Goal: Task Accomplishment & Management: Manage account settings

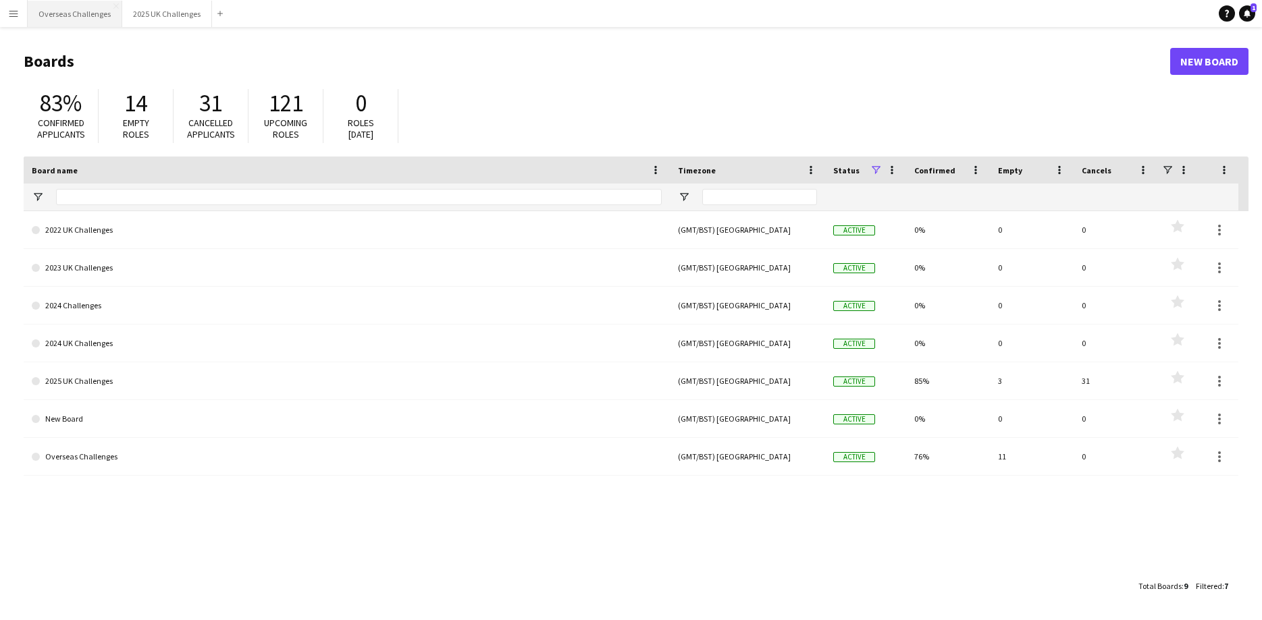
click at [82, 12] on button "Overseas Challenges Close" at bounding box center [75, 14] width 95 height 26
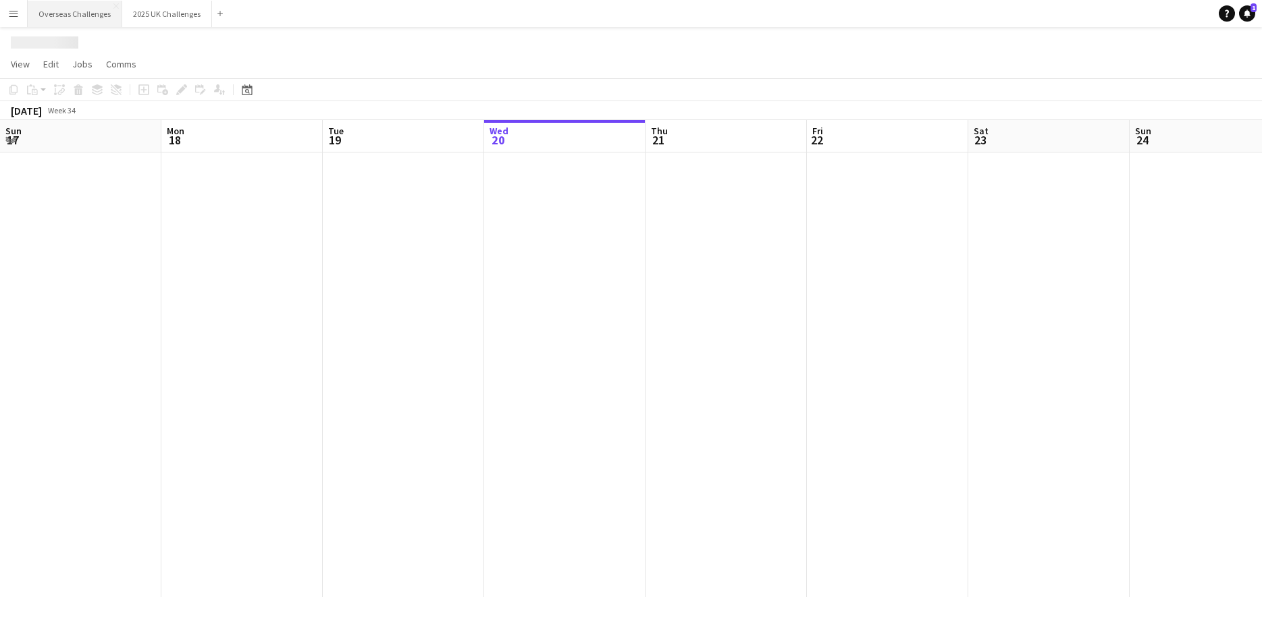
scroll to position [0, 323]
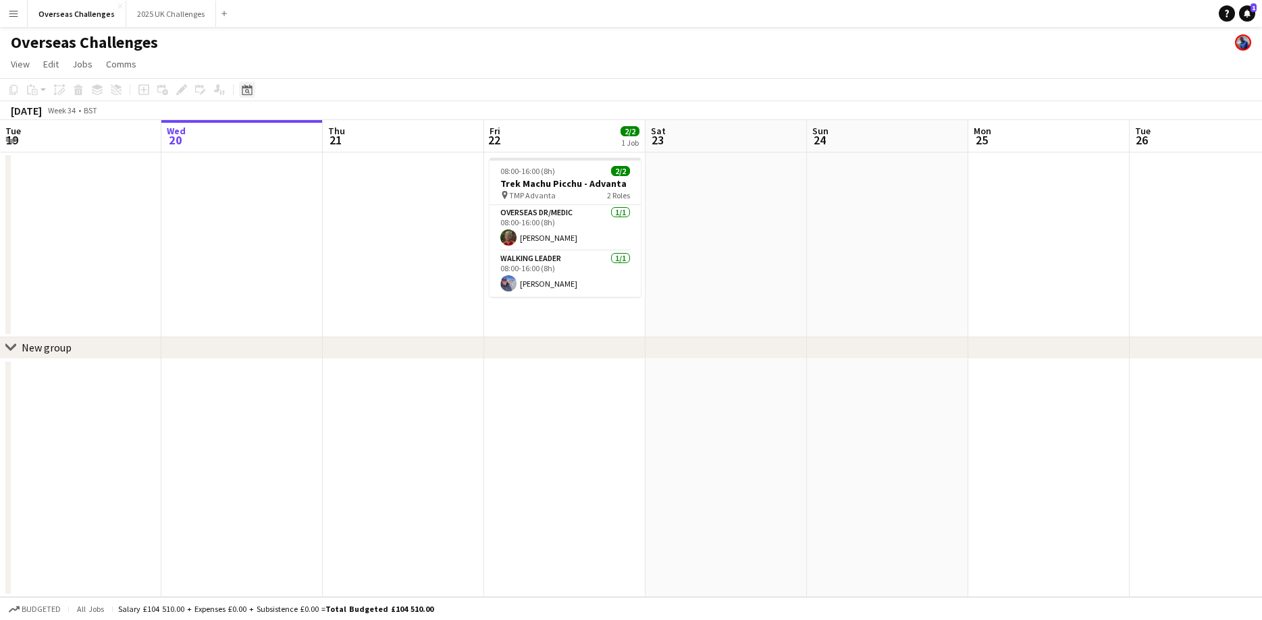
click at [246, 86] on icon at bounding box center [247, 89] width 10 height 11
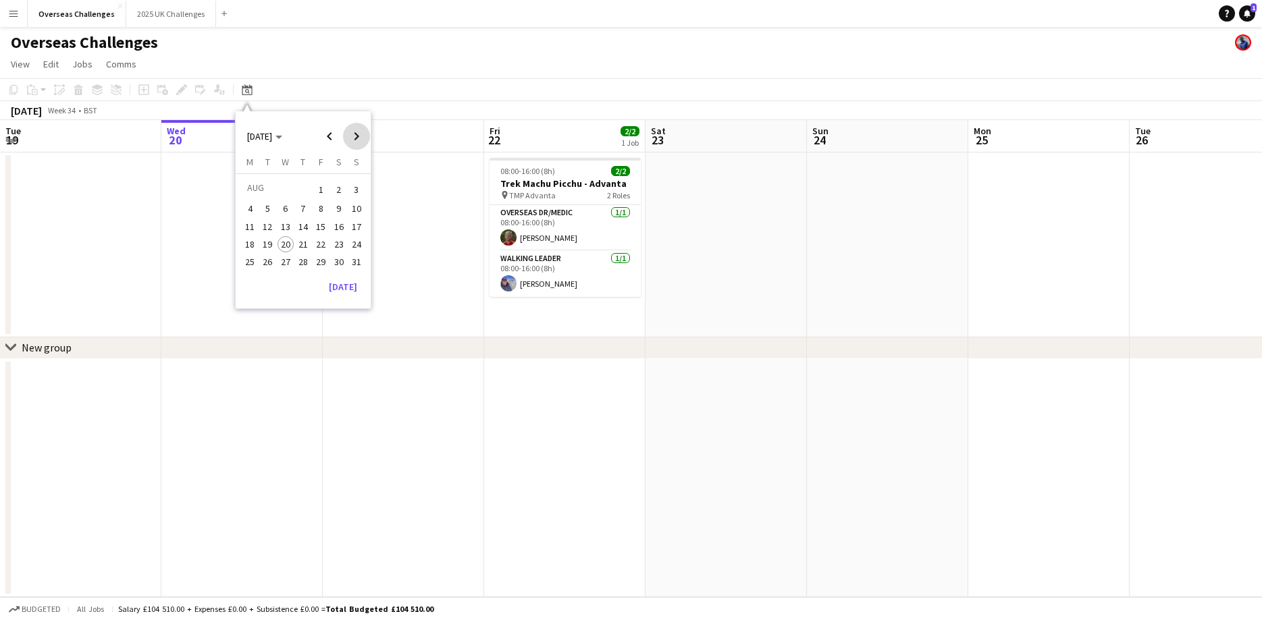
click at [356, 138] on span "Next month" at bounding box center [356, 136] width 27 height 27
click at [299, 223] on span "11" at bounding box center [303, 223] width 16 height 16
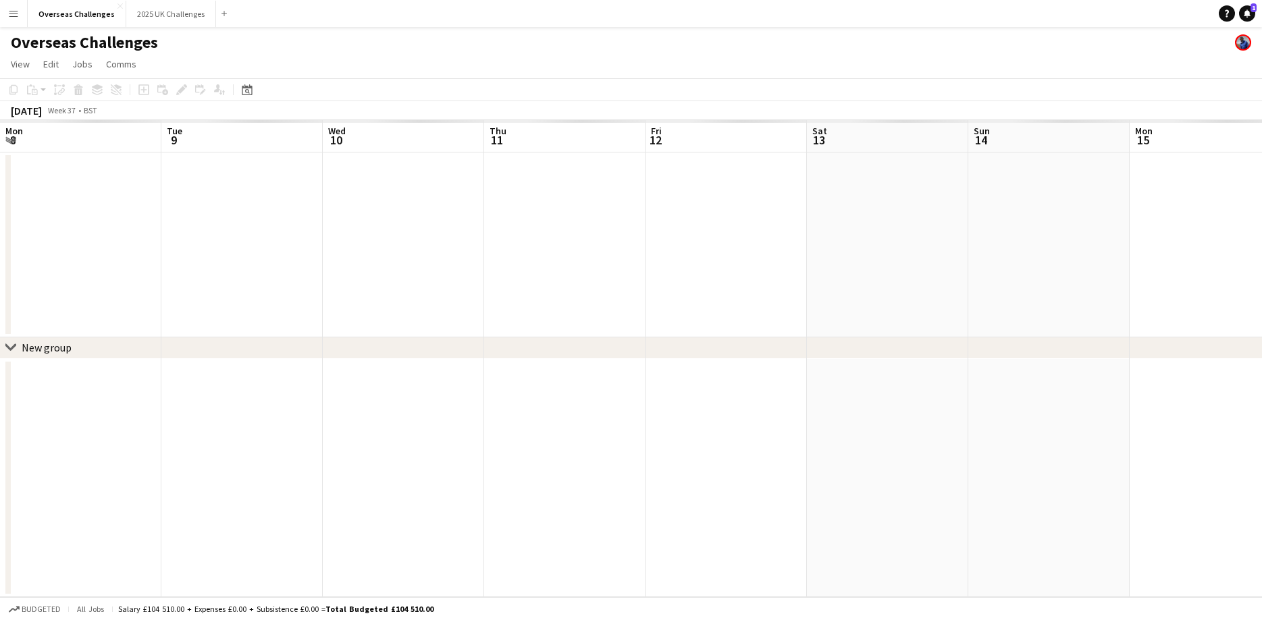
scroll to position [0, 464]
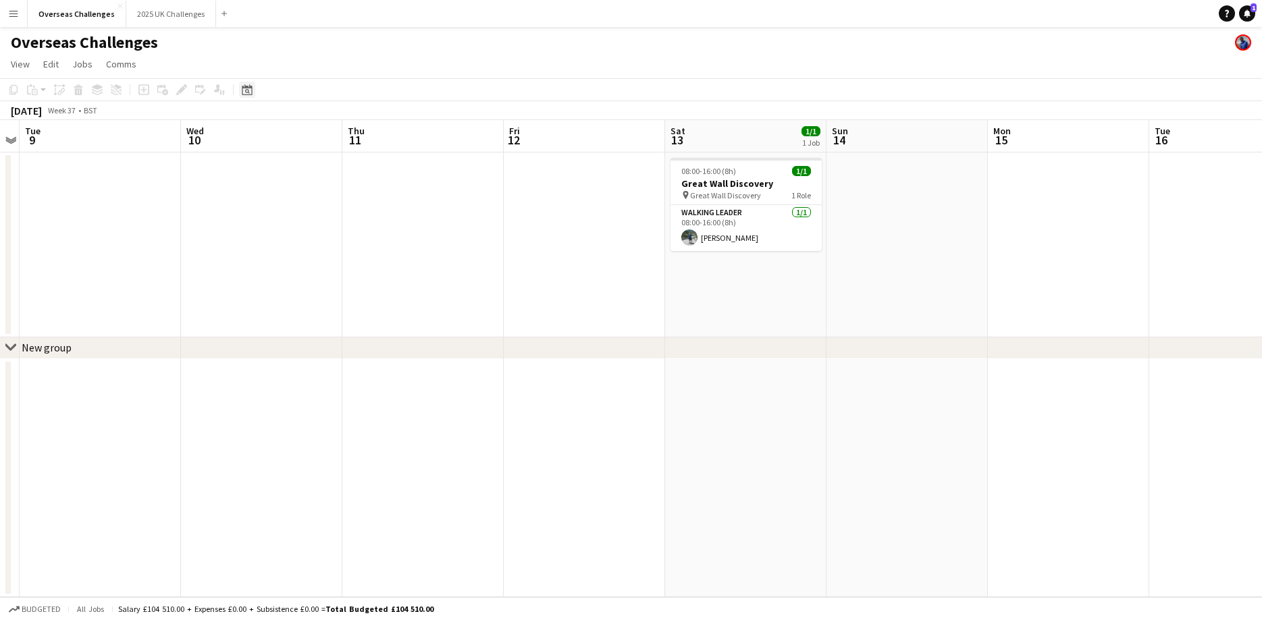
click at [244, 88] on icon at bounding box center [247, 89] width 10 height 11
click at [327, 225] on span "12" at bounding box center [321, 223] width 16 height 16
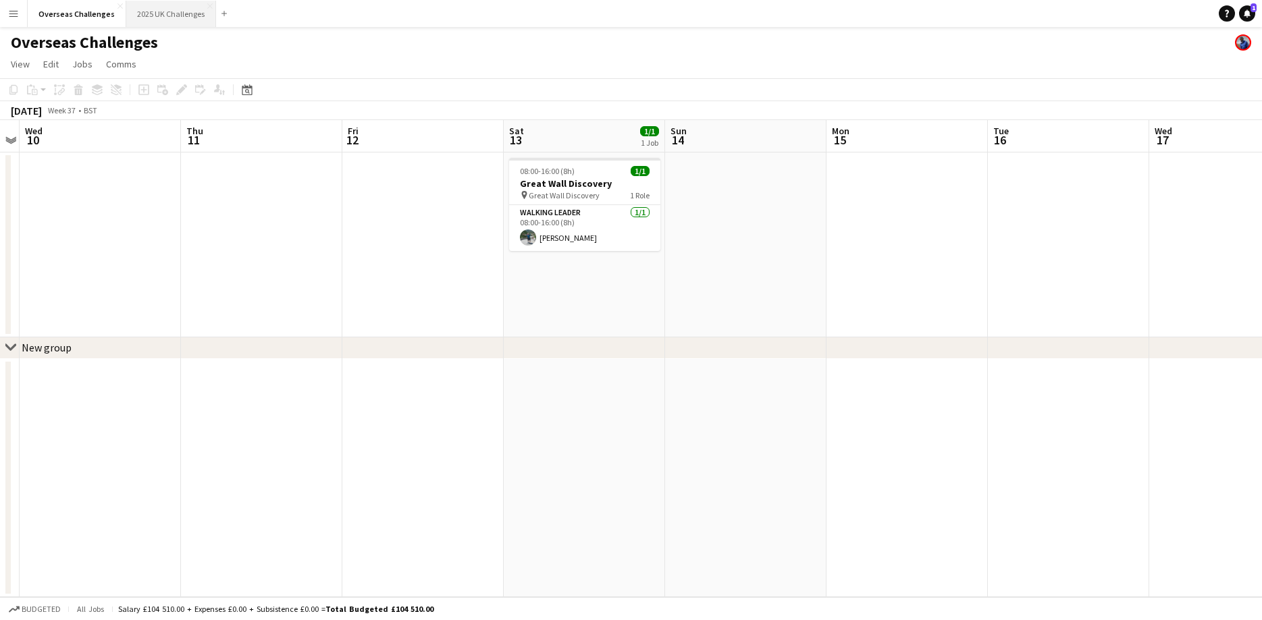
click at [151, 11] on button "2025 UK Challenges Close" at bounding box center [171, 14] width 90 height 26
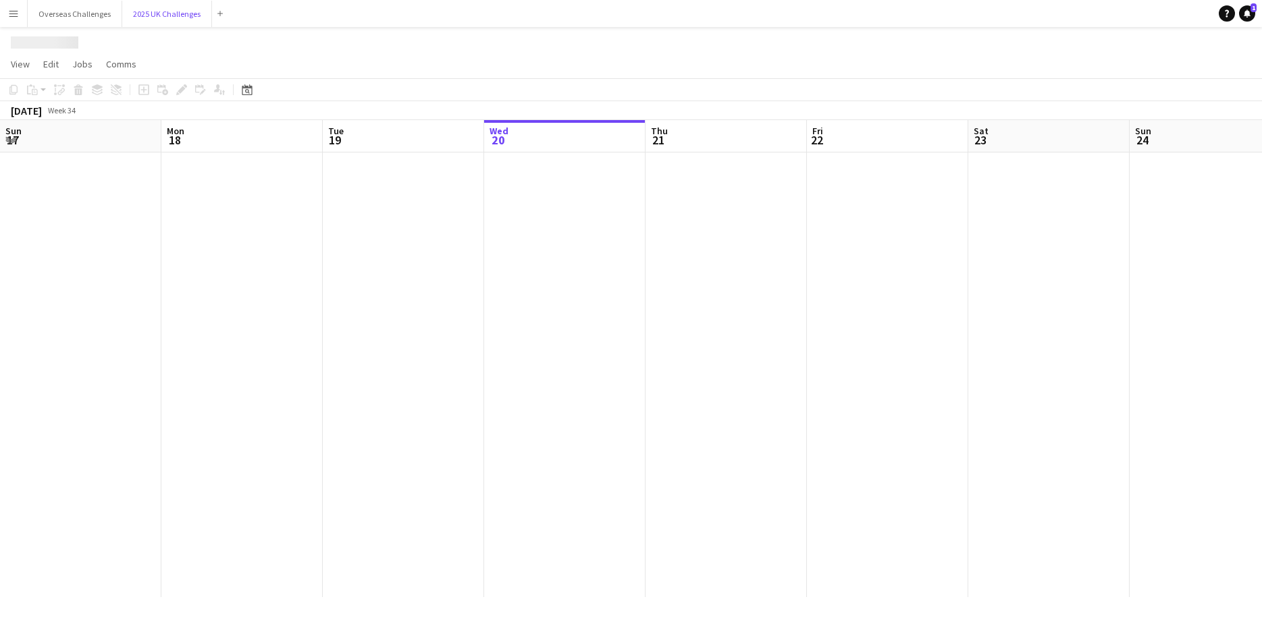
scroll to position [0, 323]
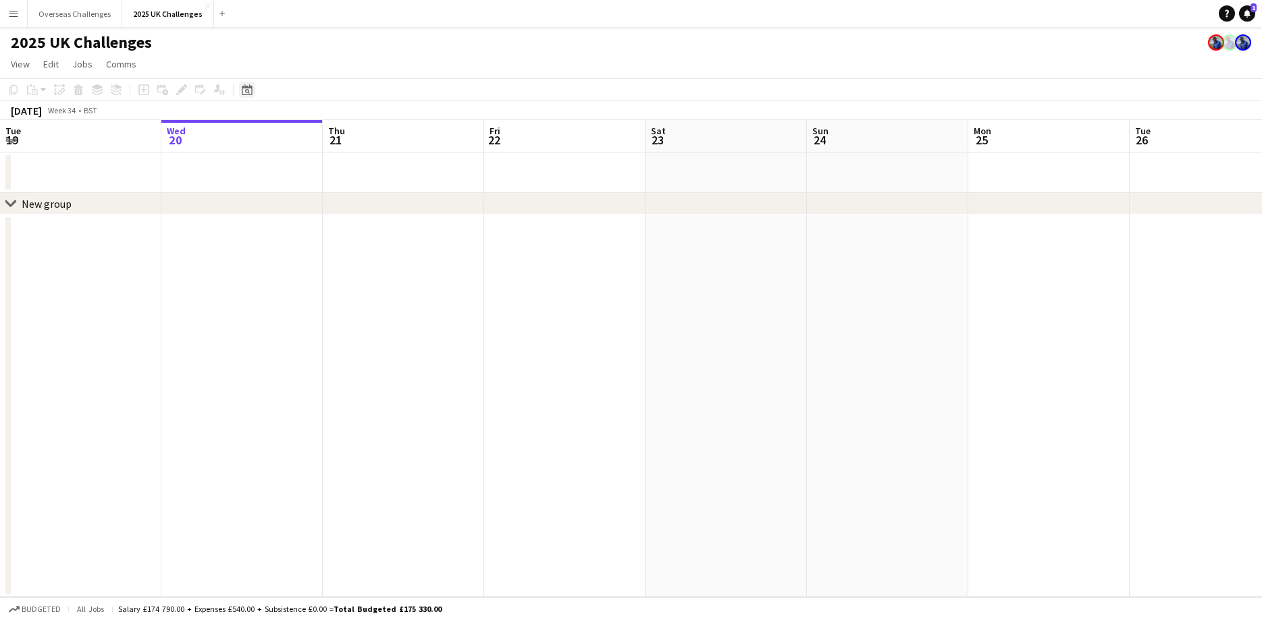
click at [250, 88] on icon at bounding box center [247, 89] width 10 height 11
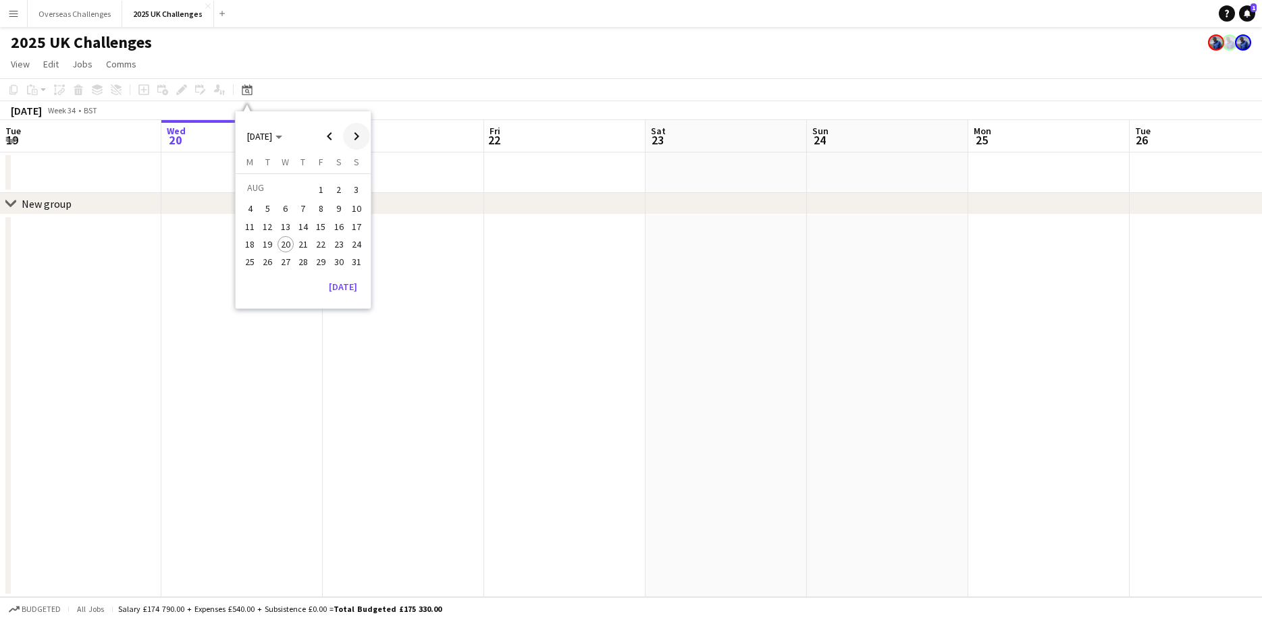
click at [355, 144] on span "Next month" at bounding box center [356, 136] width 27 height 27
click at [322, 227] on span "12" at bounding box center [321, 223] width 16 height 16
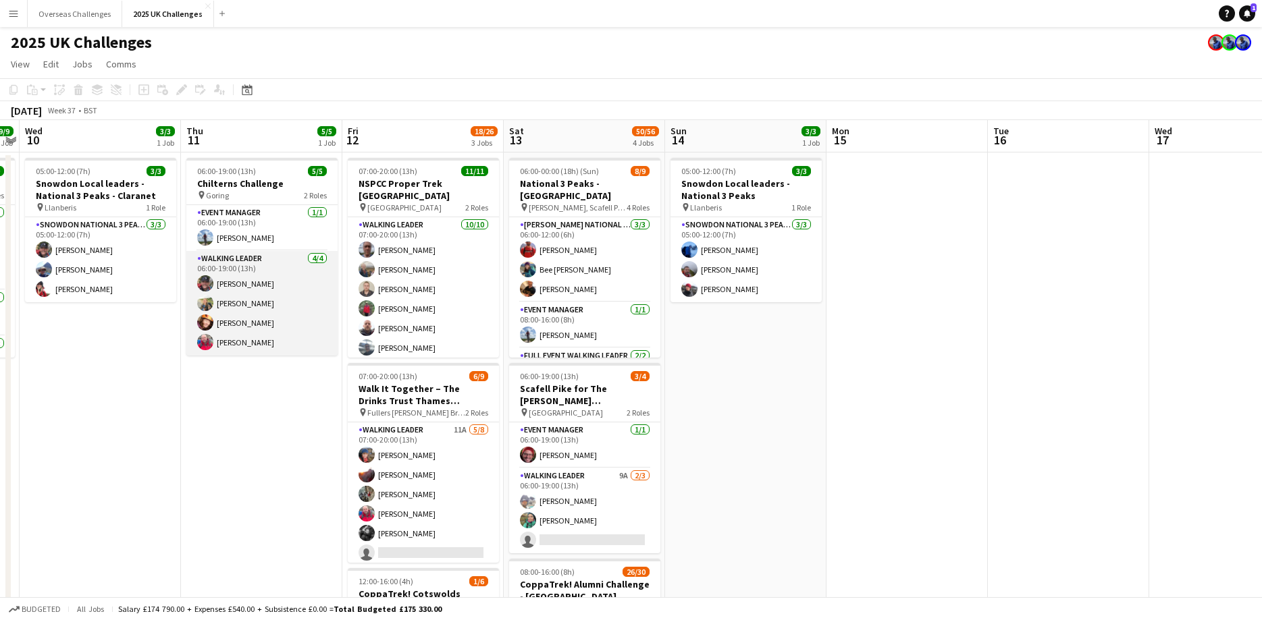
click at [221, 345] on app-card-role "Walking Leader [DATE] 06:00-19:00 (13h) [PERSON_NAME] [PERSON_NAME] [PERSON_NAM…" at bounding box center [261, 303] width 151 height 105
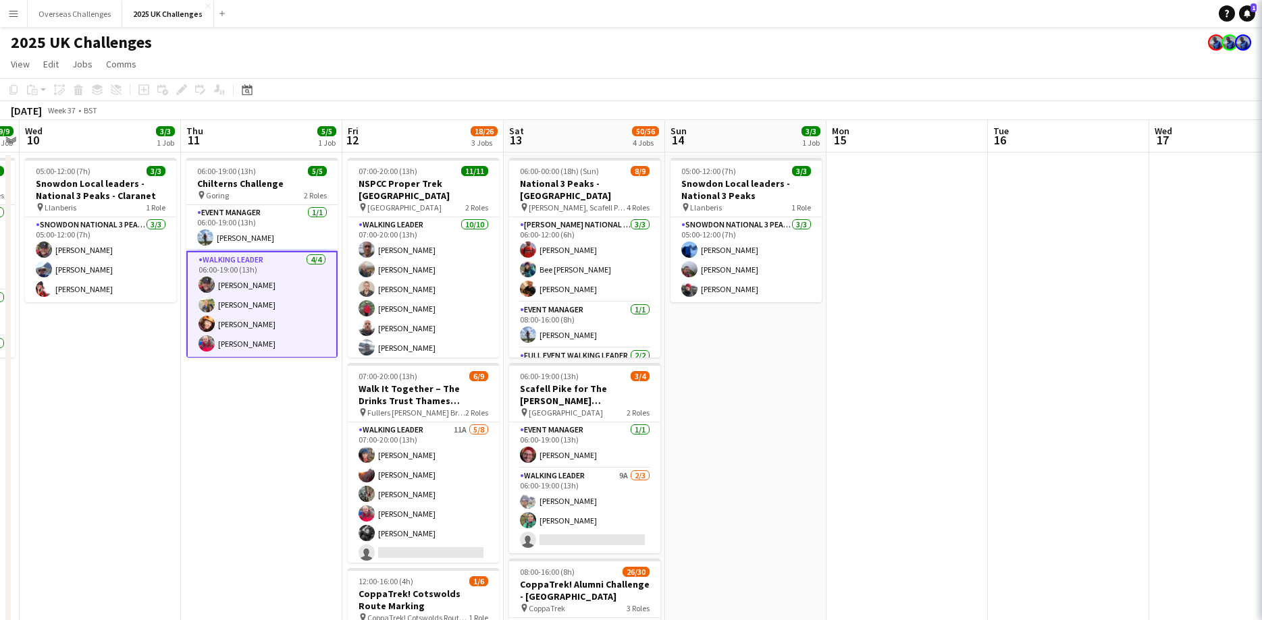
click at [248, 313] on app-card-role "Walking Leader [DATE] 06:00-19:00 (13h) [PERSON_NAME] [PERSON_NAME] [PERSON_NAM…" at bounding box center [261, 304] width 151 height 107
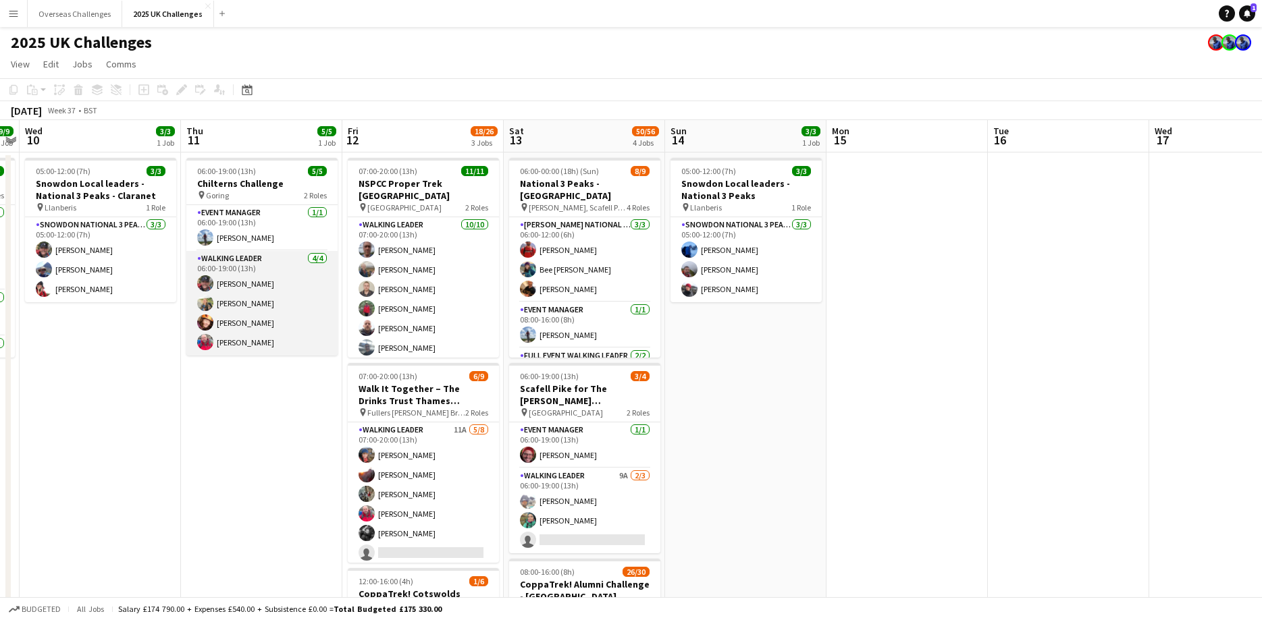
click at [248, 313] on app-card-role "Walking Leader [DATE] 06:00-19:00 (13h) [PERSON_NAME] [PERSON_NAME] [PERSON_NAM…" at bounding box center [261, 303] width 151 height 105
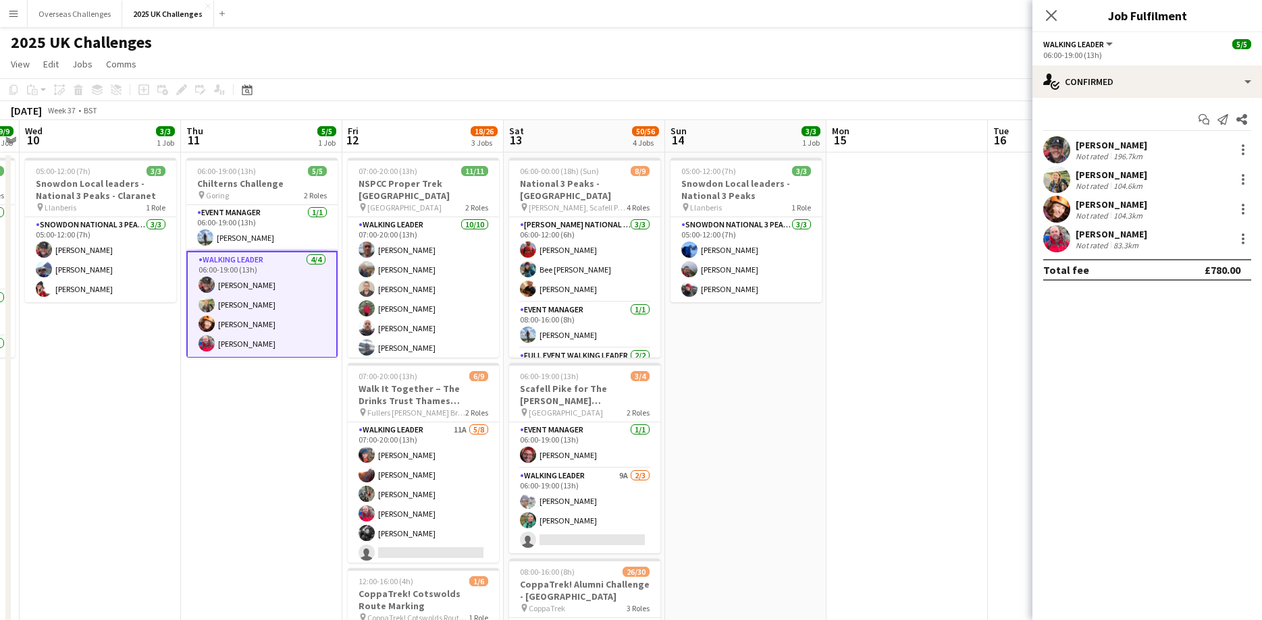
click at [1102, 49] on span "Walking Leader" at bounding box center [1073, 44] width 61 height 10
click at [1082, 92] on li "Walking Leader" at bounding box center [1088, 90] width 68 height 12
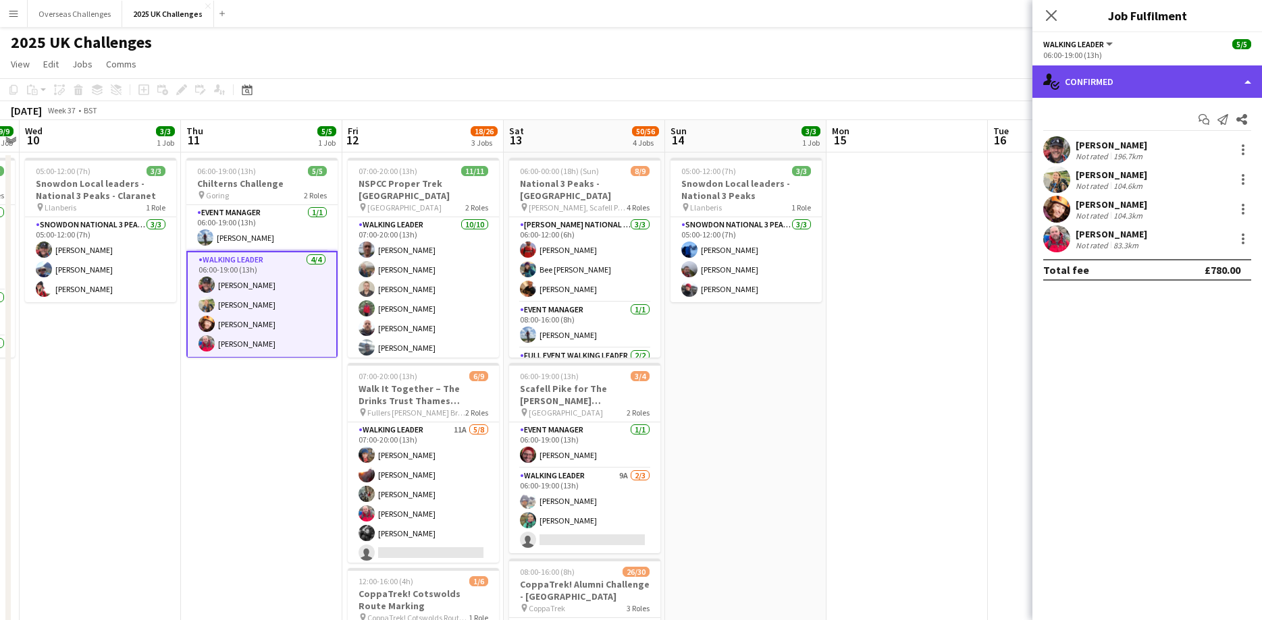
click at [1179, 81] on div "single-neutral-actions-check-2 Confirmed" at bounding box center [1147, 81] width 230 height 32
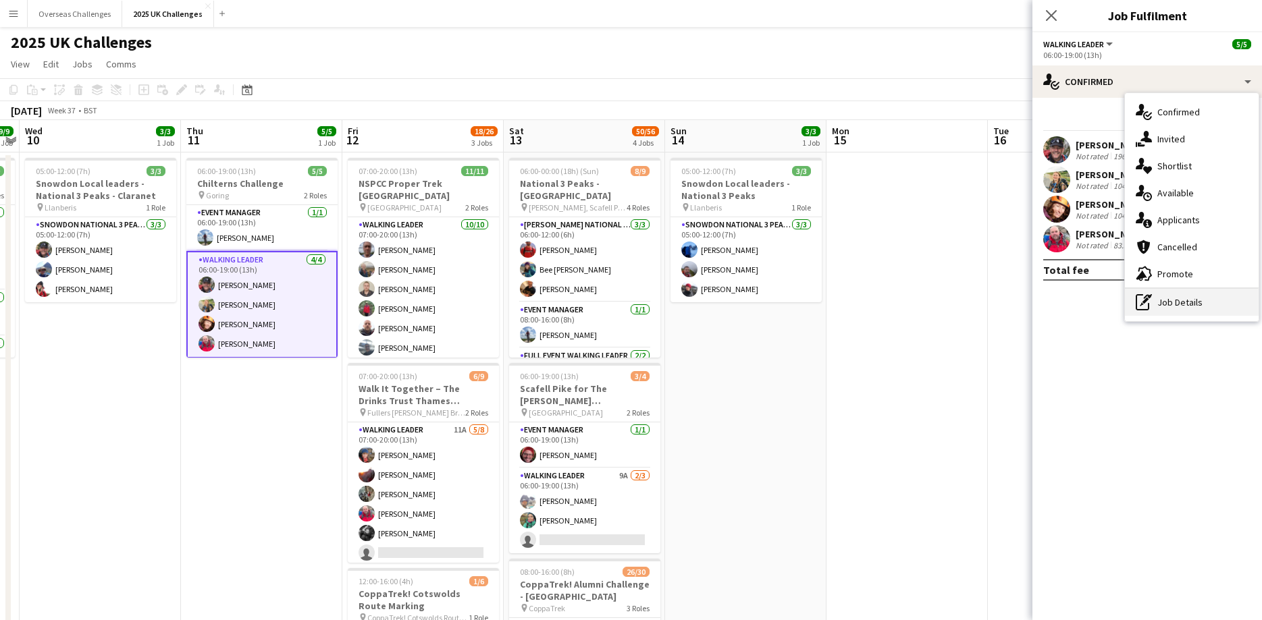
click at [1161, 306] on div "pen-write Job Details" at bounding box center [1192, 302] width 134 height 27
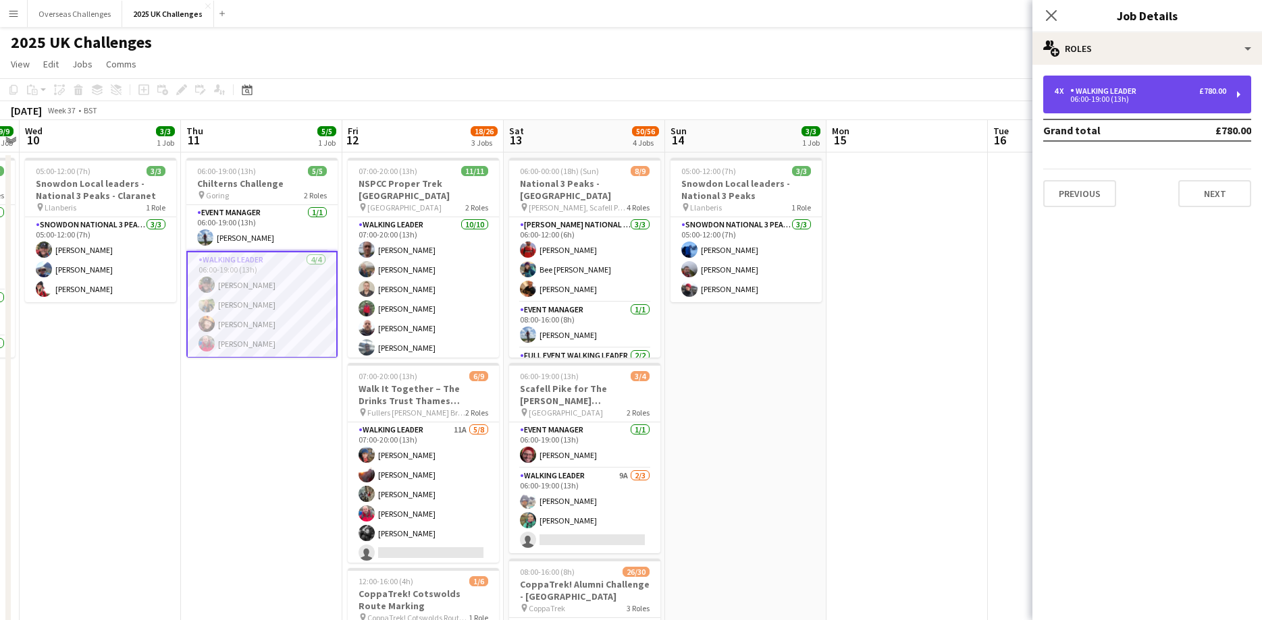
click at [1131, 92] on div "Walking Leader" at bounding box center [1106, 90] width 72 height 9
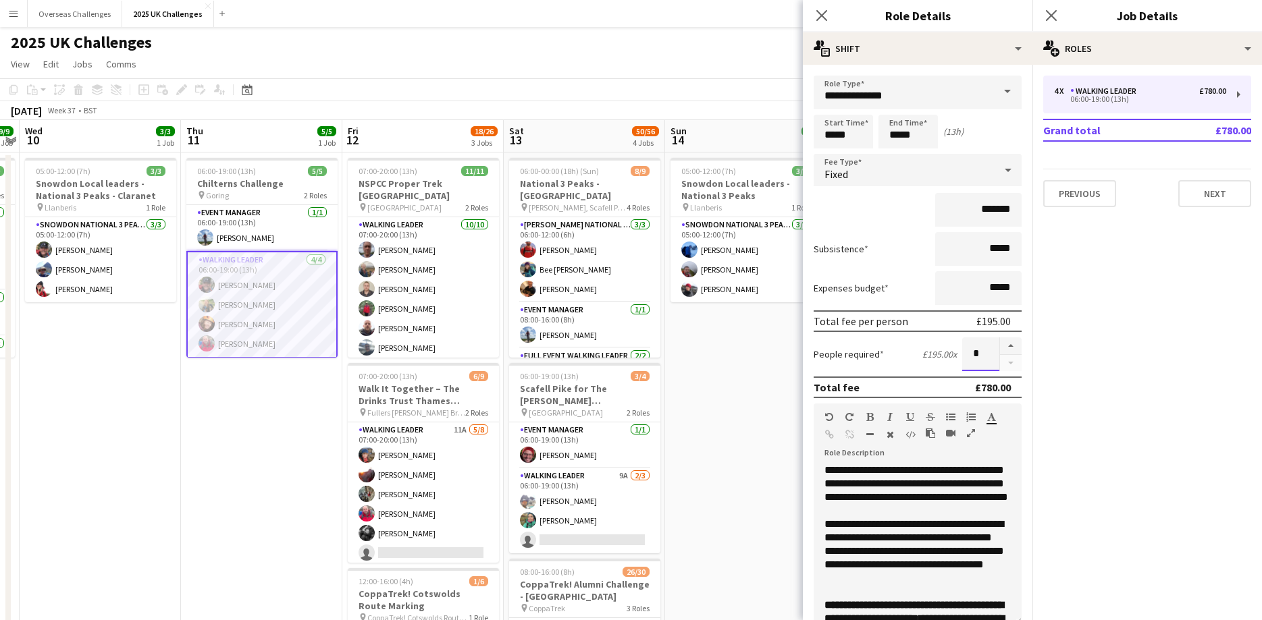
drag, startPoint x: 979, startPoint y: 361, endPoint x: 968, endPoint y: 360, distance: 11.6
click at [968, 360] on input "*" at bounding box center [980, 355] width 37 height 34
type input "*"
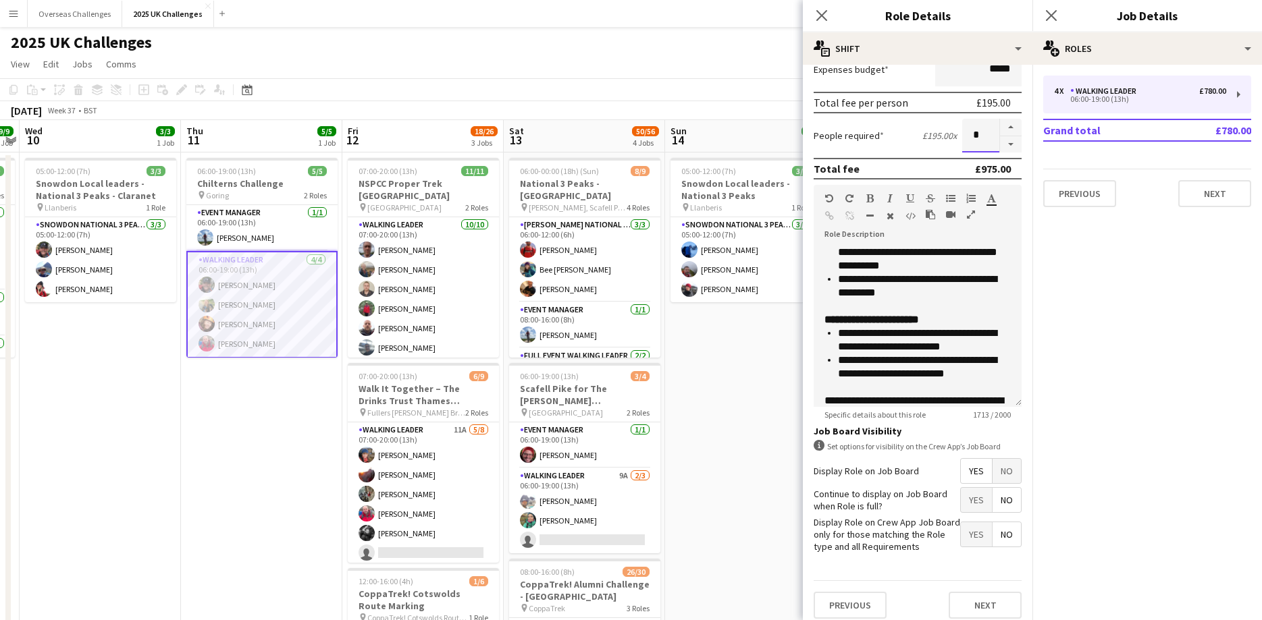
scroll to position [405, 0]
click at [994, 601] on button "Next" at bounding box center [984, 605] width 73 height 27
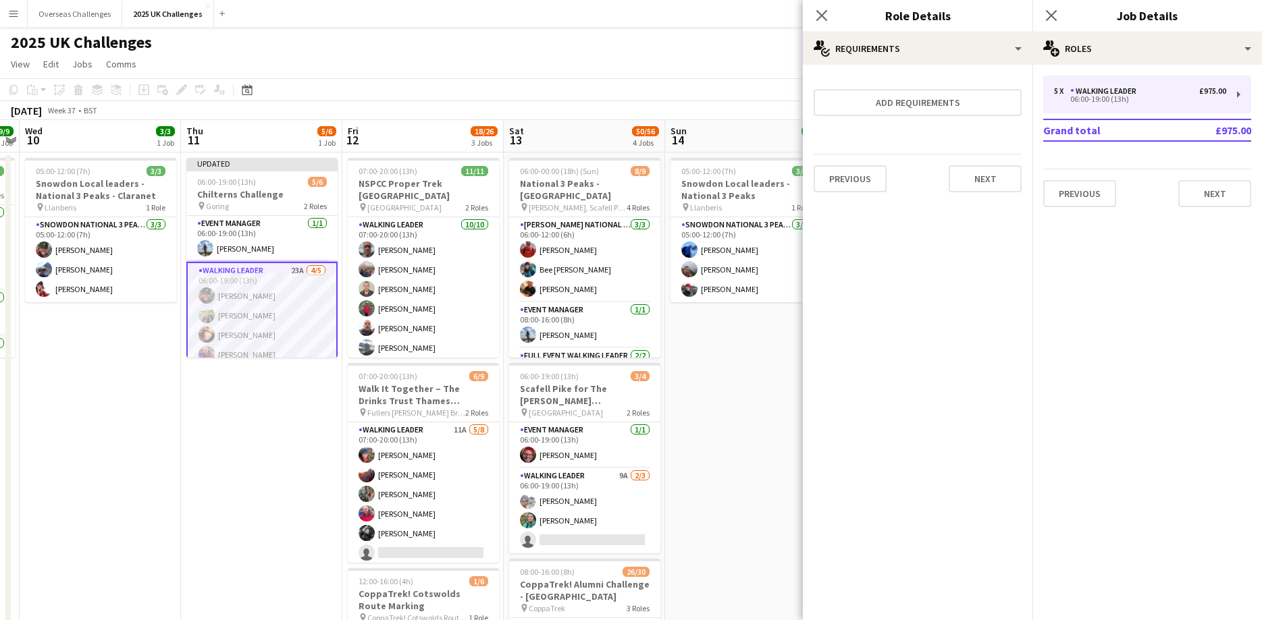
scroll to position [0, 0]
click at [986, 178] on button "Next" at bounding box center [984, 178] width 73 height 27
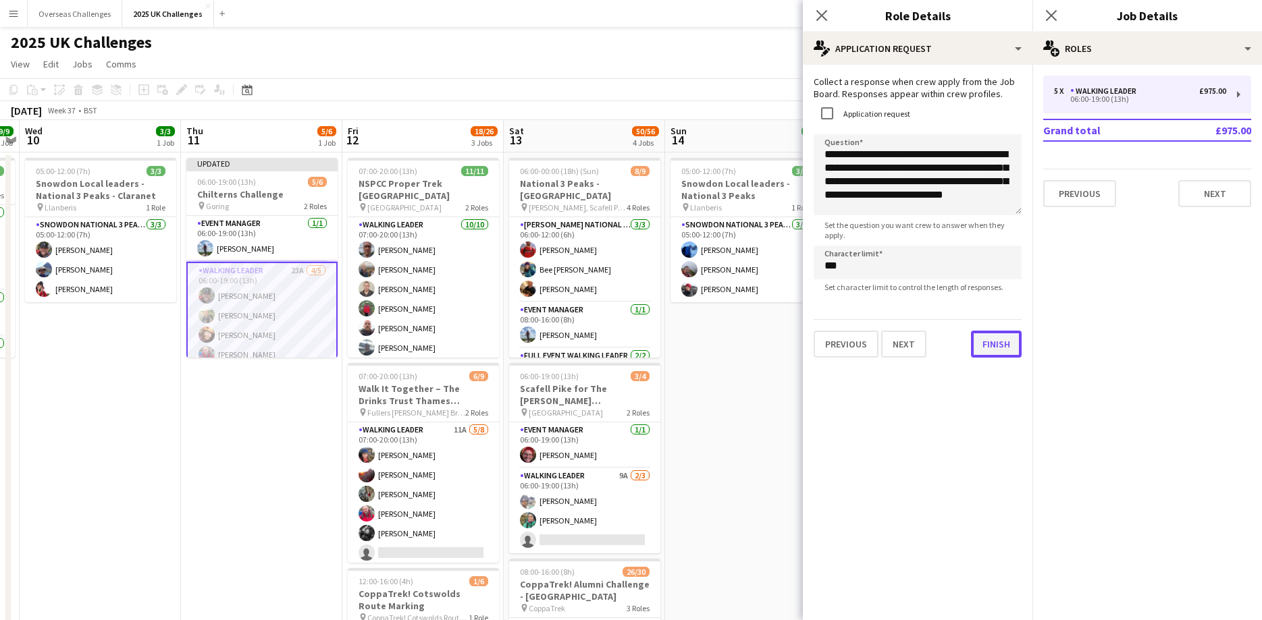
click at [986, 341] on button "Finish" at bounding box center [996, 344] width 51 height 27
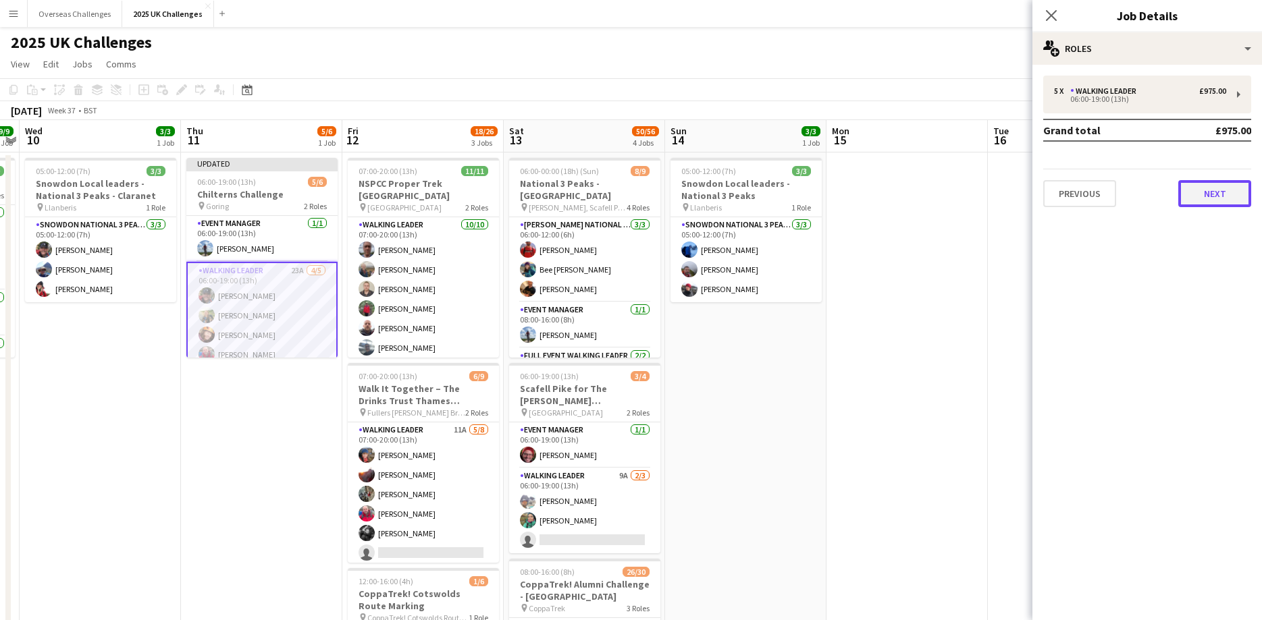
click at [1220, 198] on button "Next" at bounding box center [1214, 193] width 73 height 27
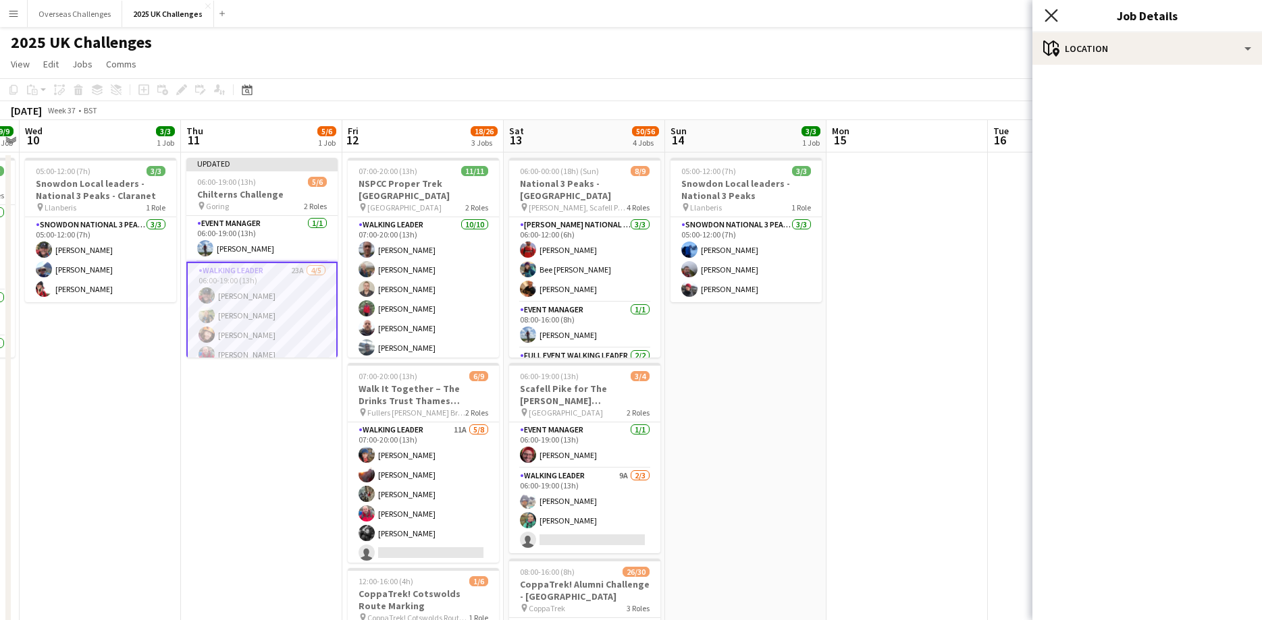
click at [1050, 10] on icon "Close pop-in" at bounding box center [1050, 15] width 13 height 13
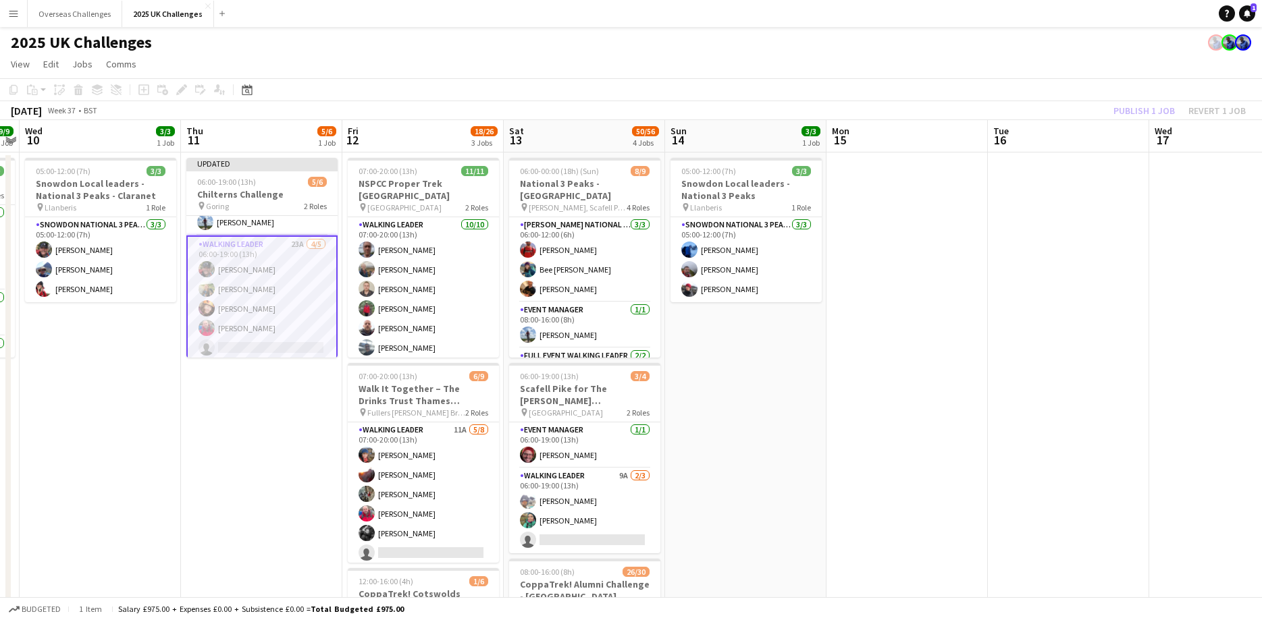
scroll to position [31, 0]
click at [227, 300] on app-card-role "Walking Leader 23A [DATE] 06:00-19:00 (13h) [PERSON_NAME] [PERSON_NAME] [PERSON…" at bounding box center [261, 294] width 151 height 127
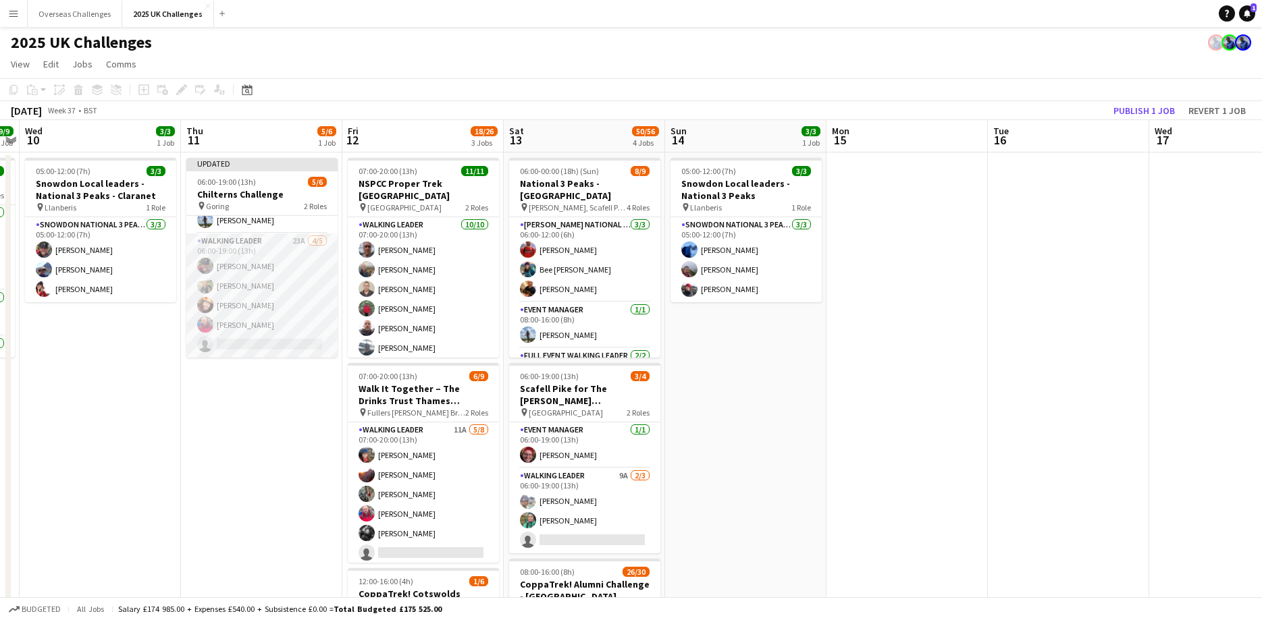
scroll to position [28, 0]
click at [225, 304] on app-card-role "Walking Leader 23A [DATE] 06:00-19:00 (13h) [PERSON_NAME] [PERSON_NAME] [PERSON…" at bounding box center [261, 296] width 151 height 124
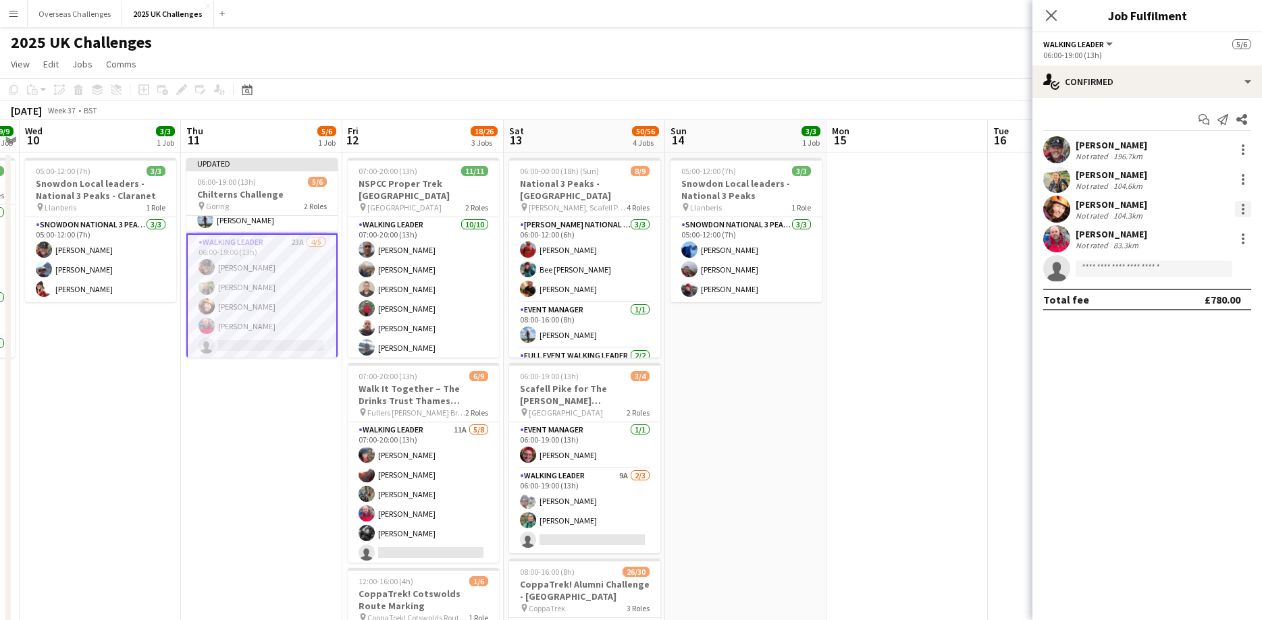
click at [1246, 210] on div at bounding box center [1243, 209] width 16 height 16
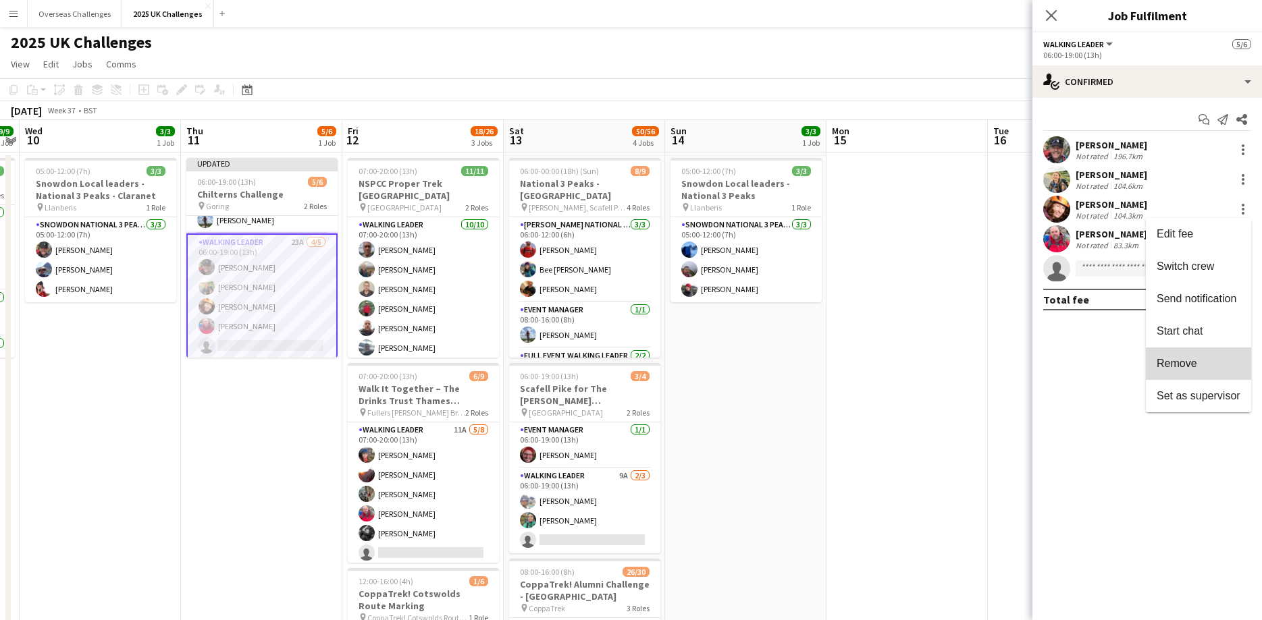
click at [1197, 353] on button "Remove" at bounding box center [1198, 364] width 105 height 32
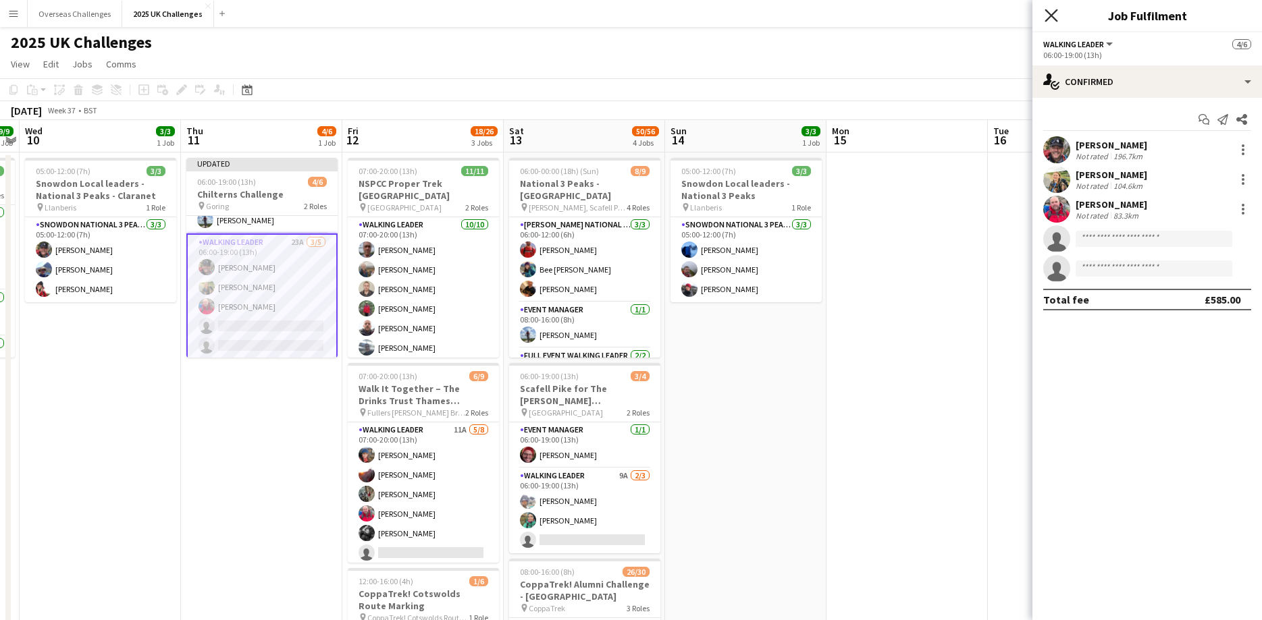
click at [1048, 16] on icon "Close pop-in" at bounding box center [1050, 15] width 13 height 13
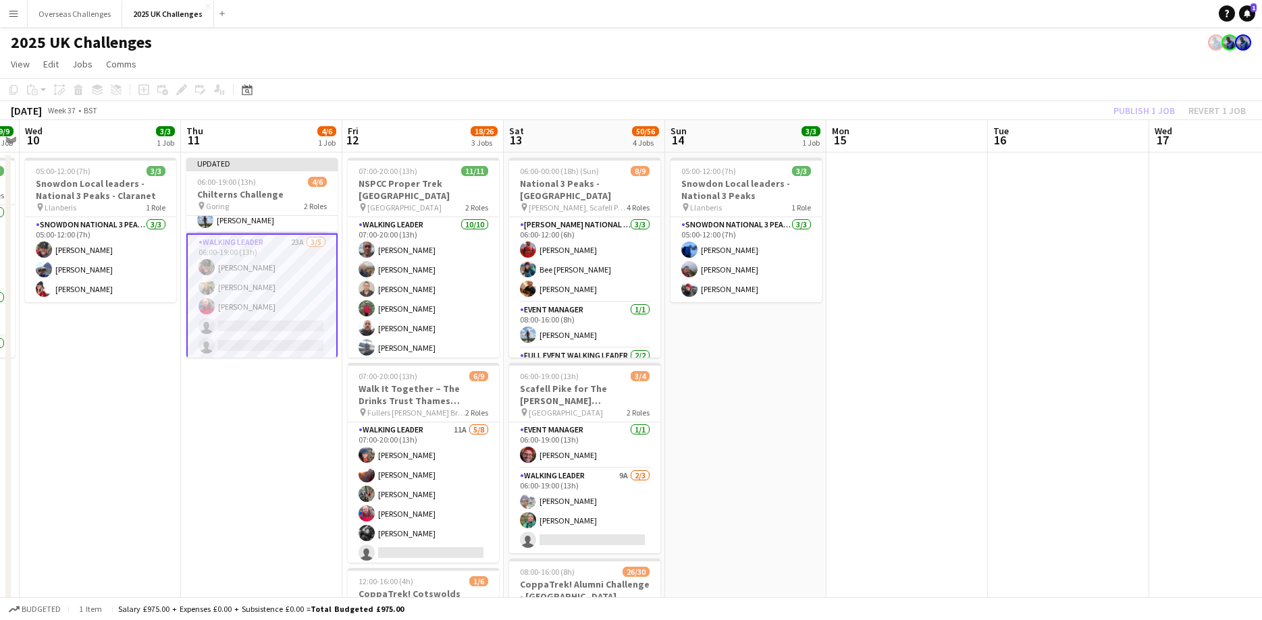
click at [1135, 109] on div "Publish 1 job Revert 1 job" at bounding box center [1179, 111] width 165 height 18
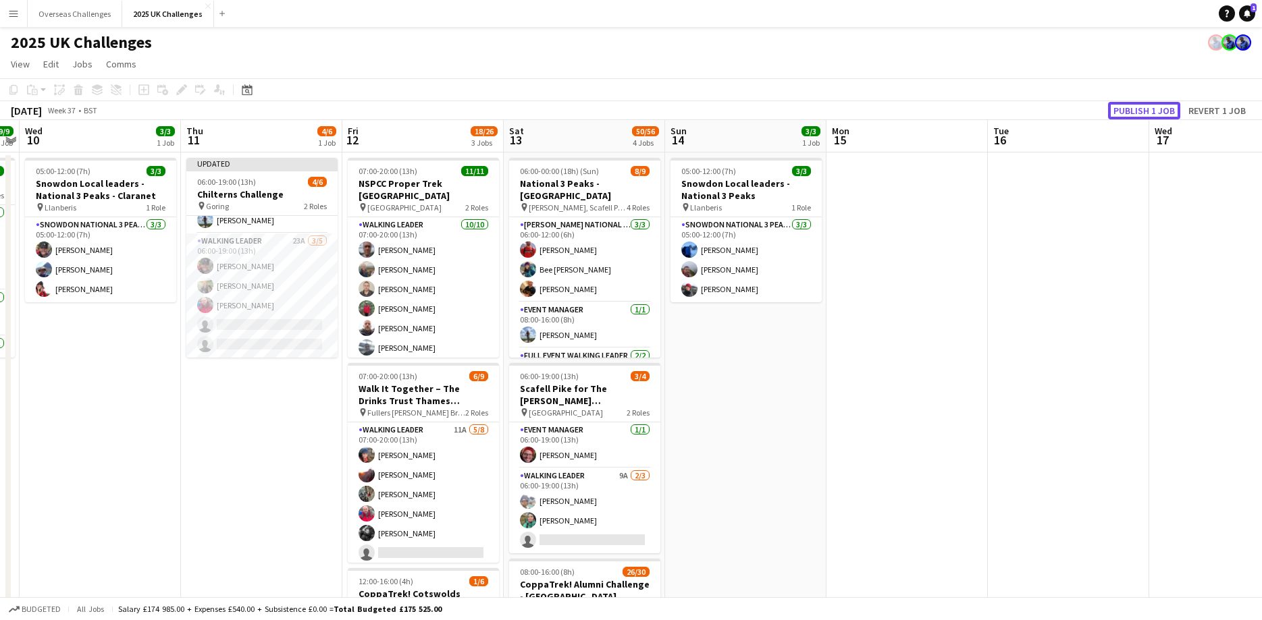
click at [1135, 109] on button "Publish 1 job" at bounding box center [1144, 111] width 72 height 18
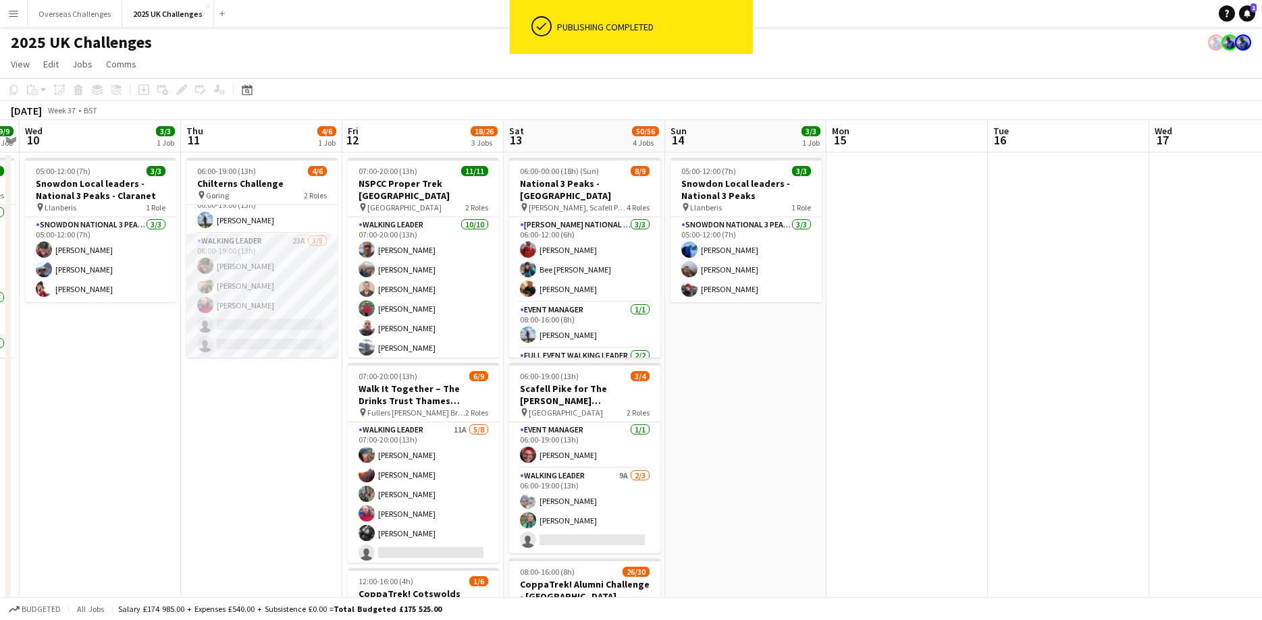
scroll to position [18, 0]
click at [286, 342] on app-card-role "Walking Leader 23A [DATE] 06:00-19:00 (13h) [PERSON_NAME] [PERSON_NAME] [PERSON…" at bounding box center [261, 296] width 151 height 124
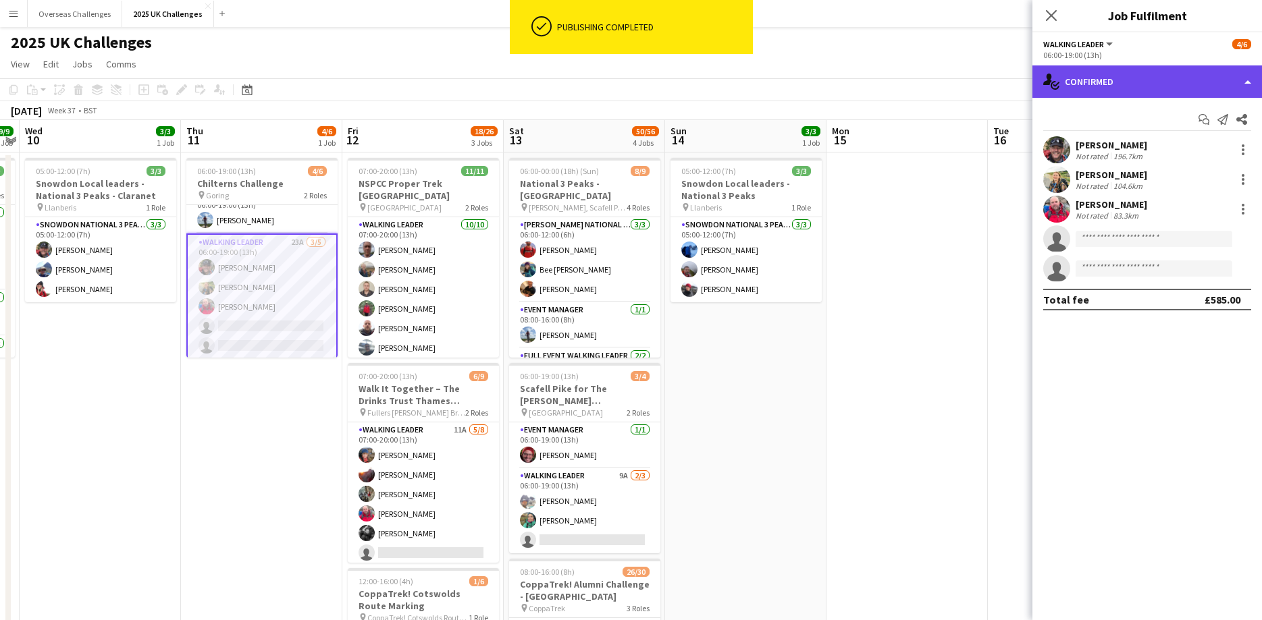
click at [1110, 81] on div "single-neutral-actions-check-2 Confirmed" at bounding box center [1147, 81] width 230 height 32
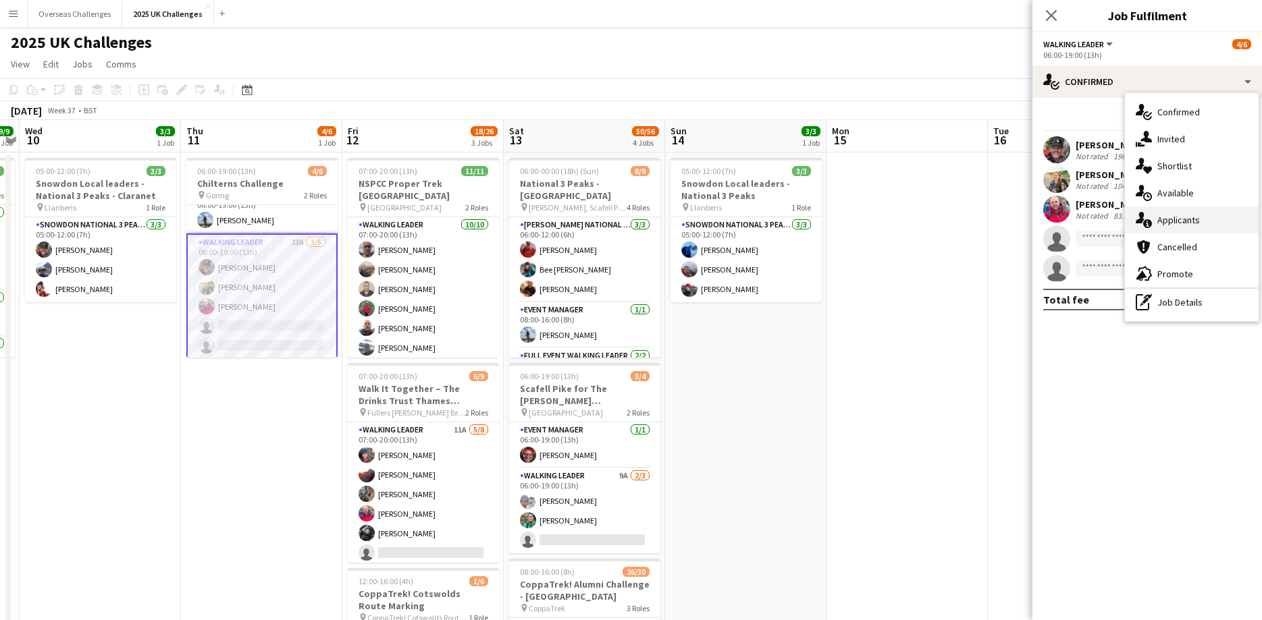
click at [1175, 219] on div "single-neutral-actions-information Applicants" at bounding box center [1192, 220] width 134 height 27
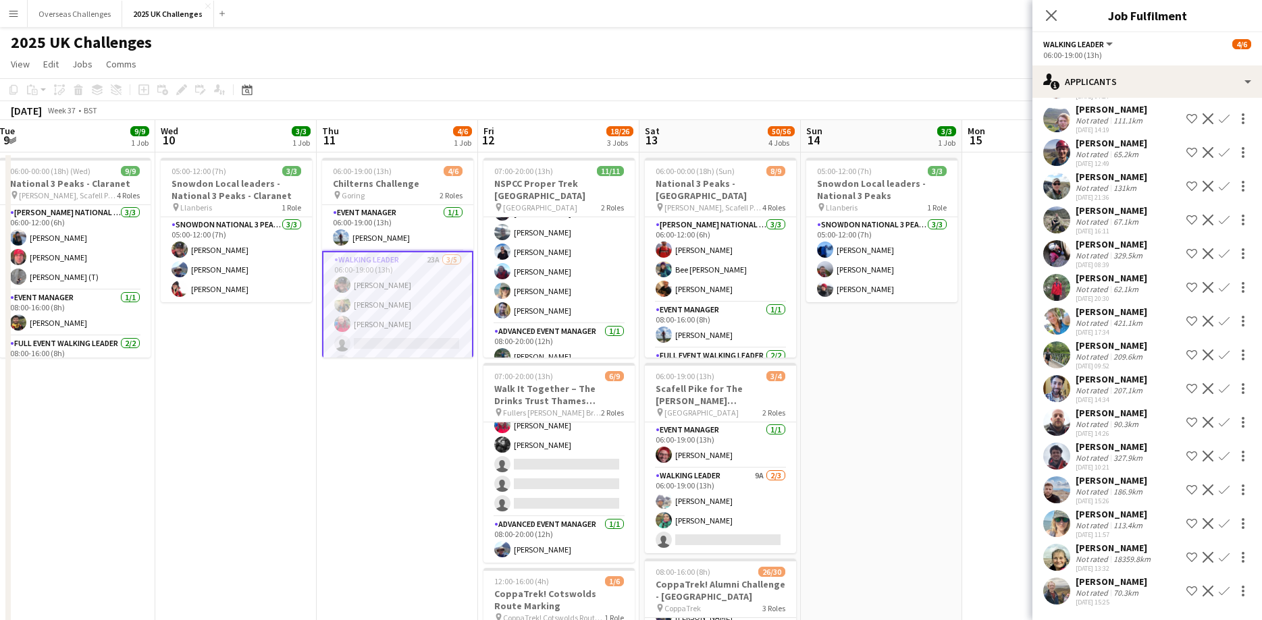
scroll to position [0, 286]
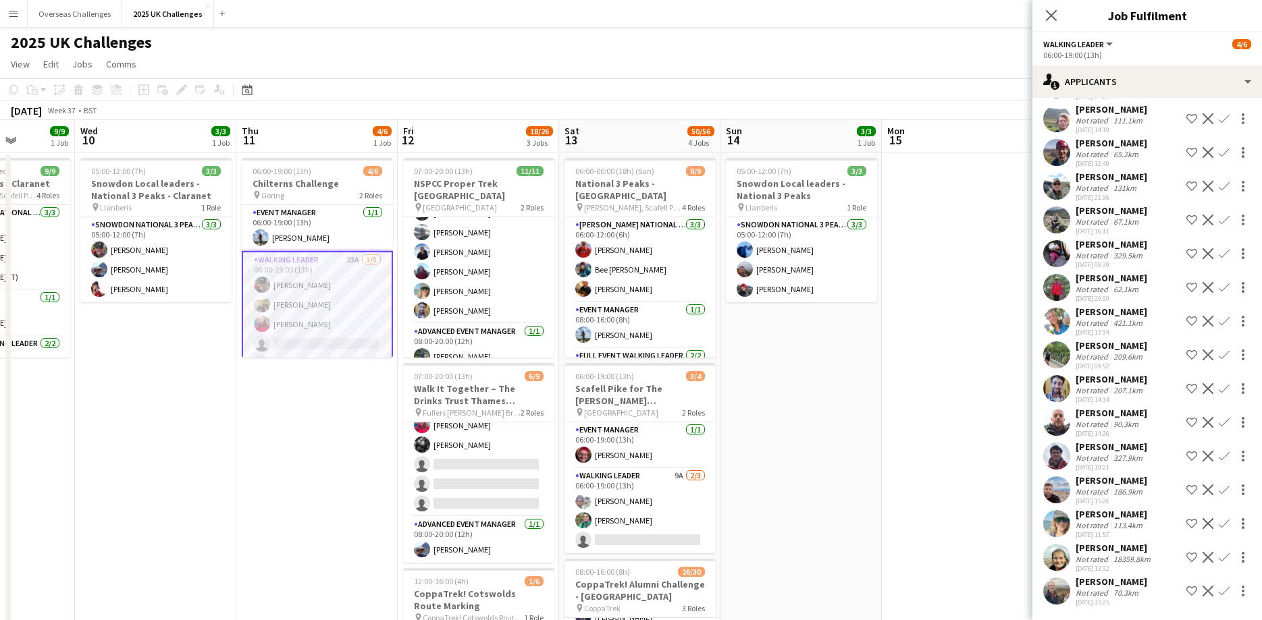
drag, startPoint x: 165, startPoint y: 435, endPoint x: 384, endPoint y: 437, distance: 218.7
click at [383, 437] on app-calendar-viewport "Sun 7 22/22 2 Jobs Mon 8 Tue 9 9/9 1 Job Wed 10 3/3 1 Job Thu 11 4/6 1 Job Fri …" at bounding box center [631, 587] width 1262 height 934
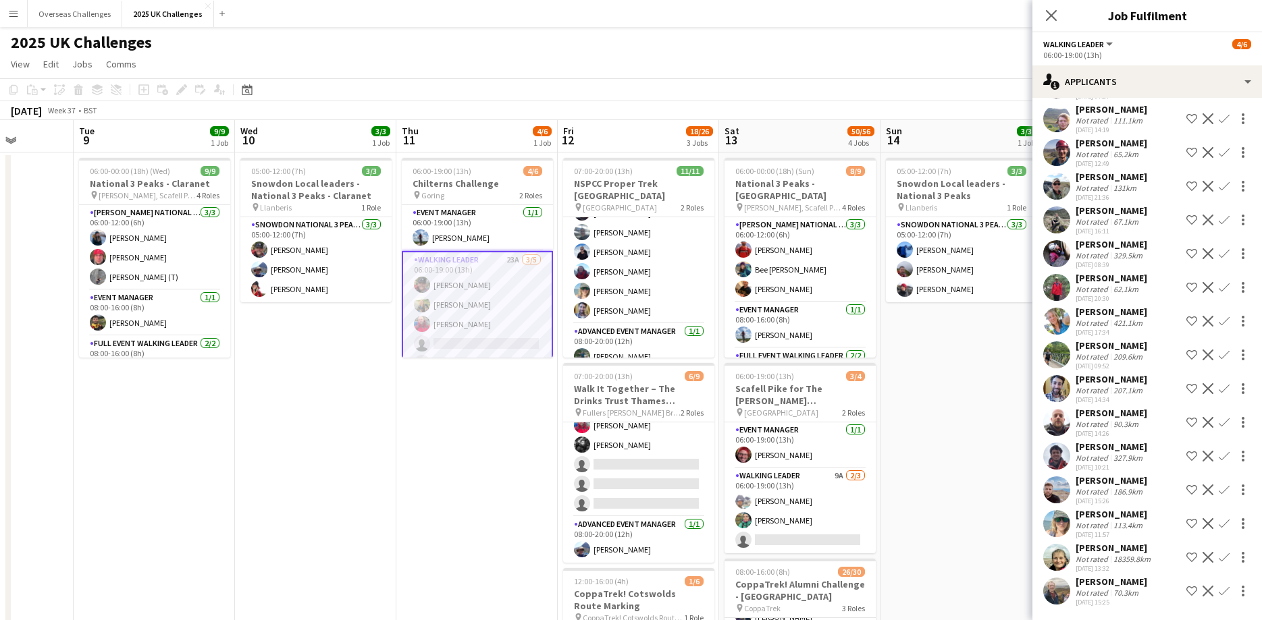
scroll to position [0, 413]
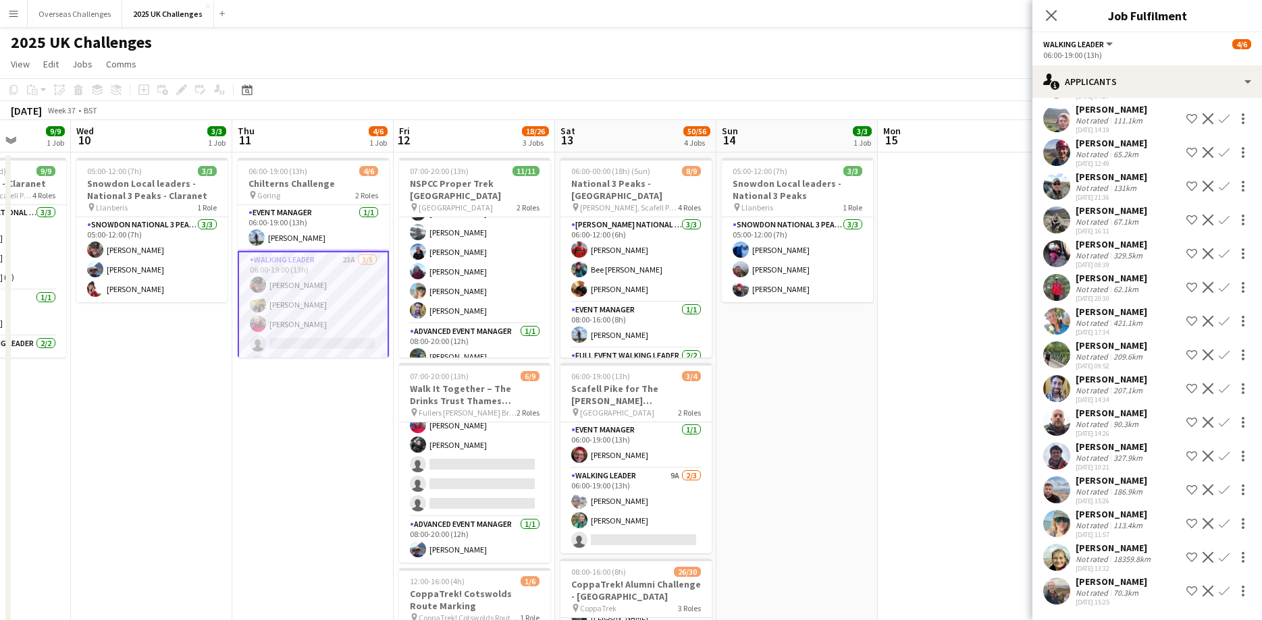
drag, startPoint x: 485, startPoint y: 427, endPoint x: 319, endPoint y: 422, distance: 166.1
click at [319, 422] on app-calendar-viewport "Sun 7 22/22 2 Jobs Mon 8 Tue 9 9/9 1 Job Wed 10 3/3 1 Job Thu 11 4/6 1 Job Fri …" at bounding box center [631, 587] width 1262 height 934
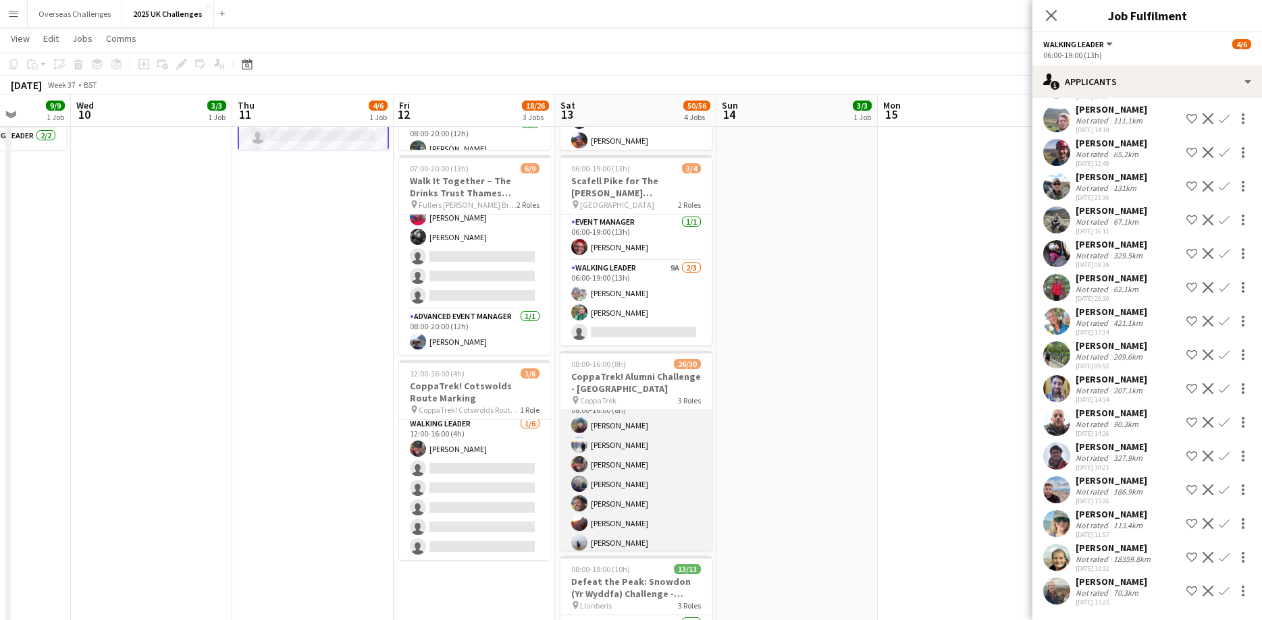
scroll to position [149, 0]
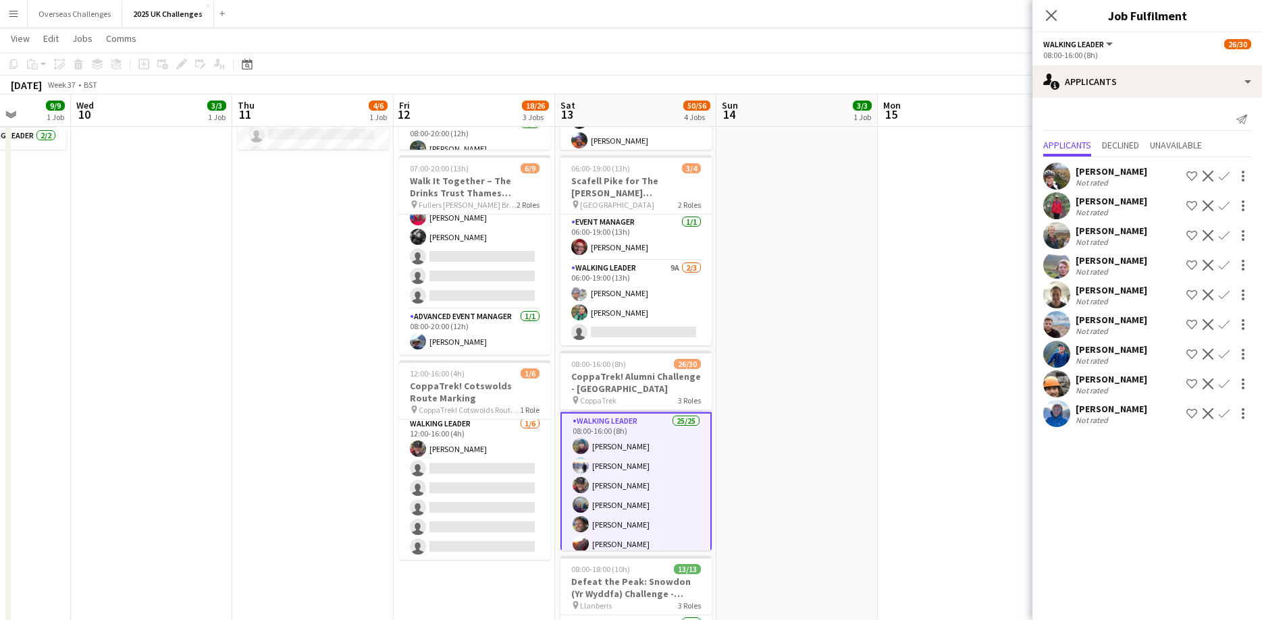
scroll to position [0, 0]
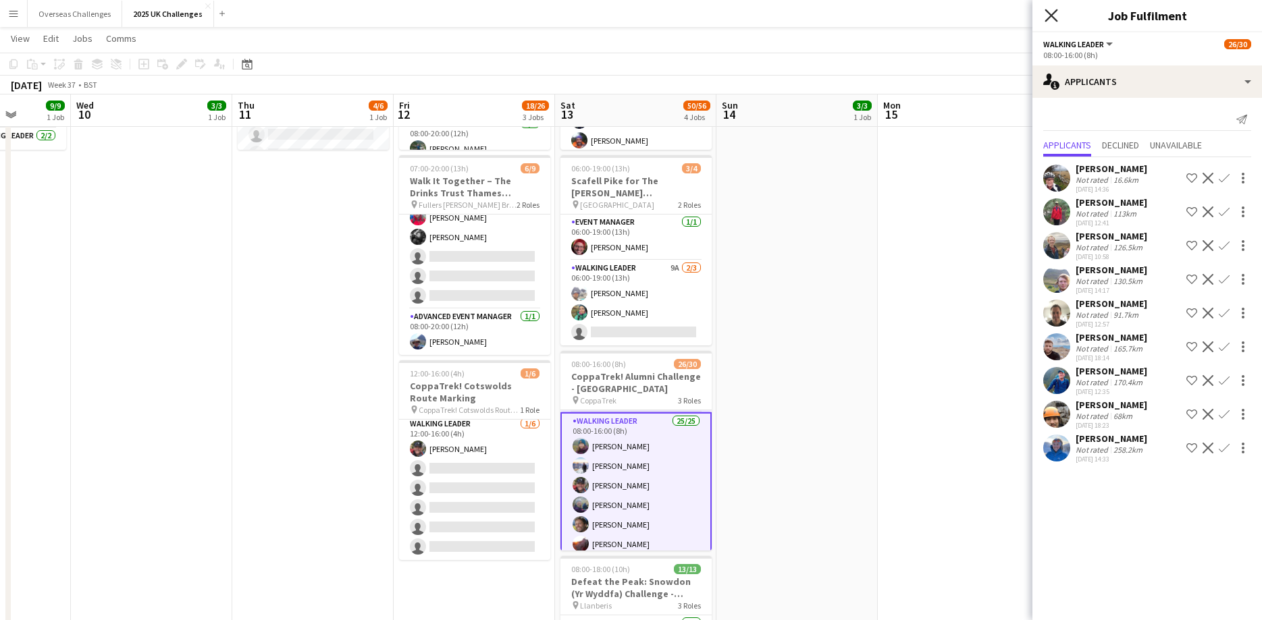
click at [1053, 18] on icon at bounding box center [1050, 15] width 13 height 13
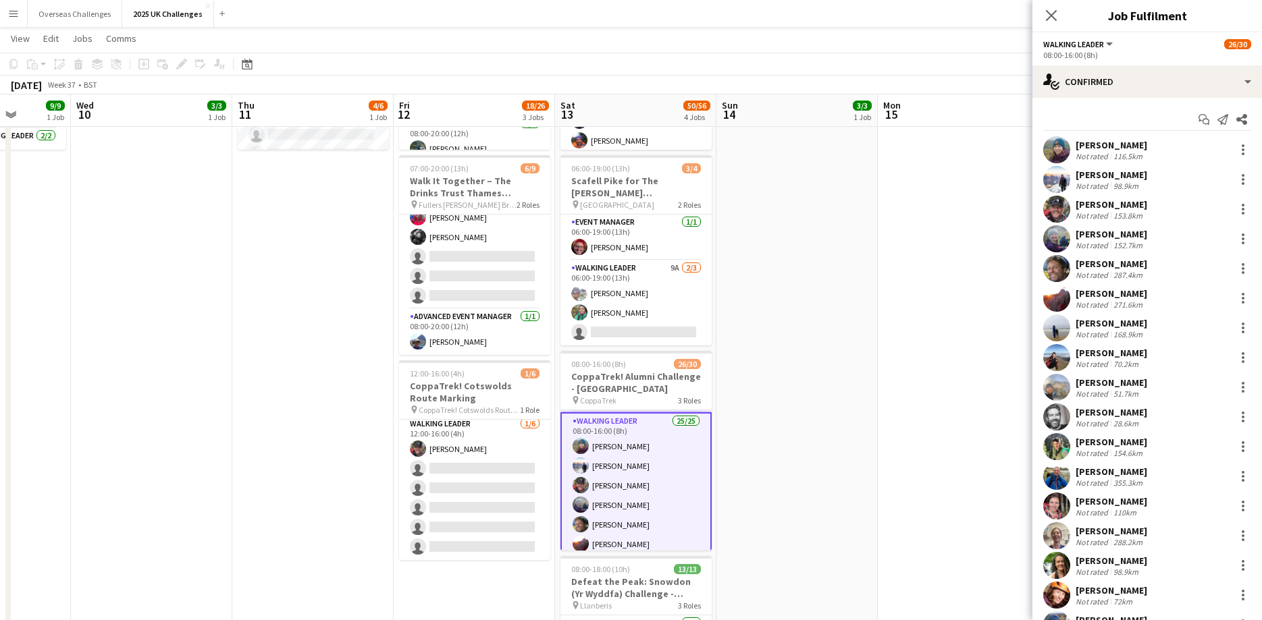
click at [1104, 234] on div "[PERSON_NAME]" at bounding box center [1111, 234] width 72 height 12
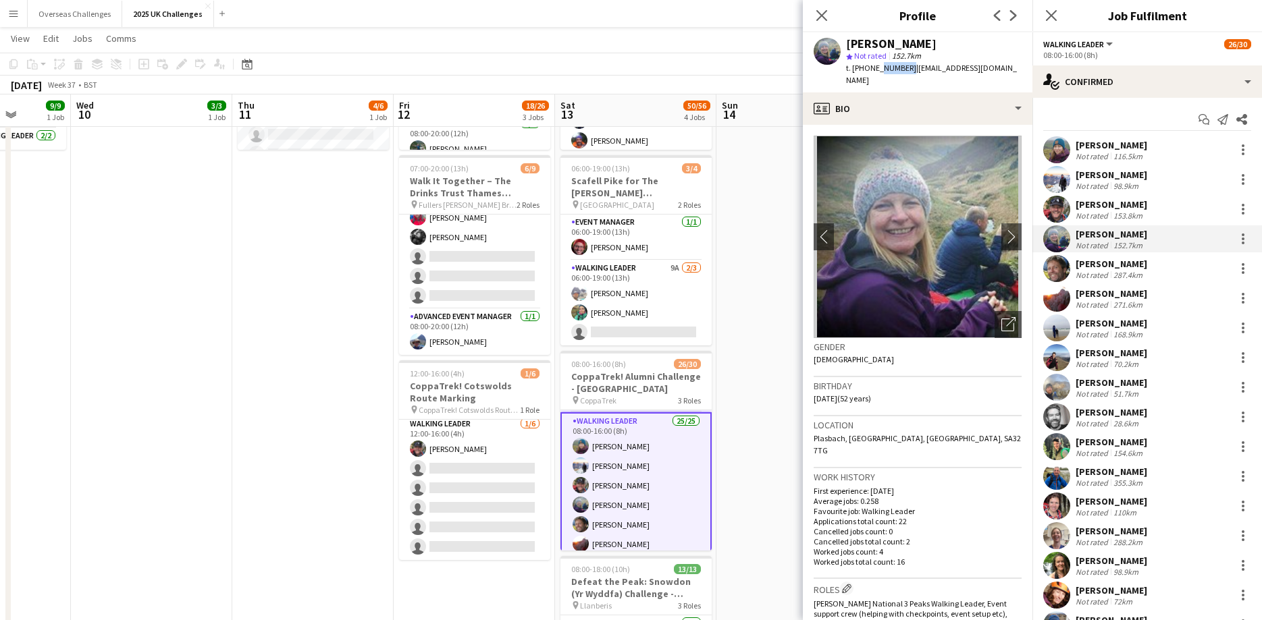
drag, startPoint x: 907, startPoint y: 68, endPoint x: 876, endPoint y: 68, distance: 31.1
click at [876, 68] on span "t. [PHONE_NUMBER]" at bounding box center [881, 68] width 70 height 10
click at [936, 70] on span "| [EMAIL_ADDRESS][DOMAIN_NAME]" at bounding box center [931, 74] width 171 height 22
click at [346, 257] on app-date-cell "06:00-19:00 (13h) 4/6 Chilterns Challenge pin Goring 2 Roles Event Manager [DAT…" at bounding box center [312, 365] width 161 height 840
